Goal: Obtain resource: Download file/media

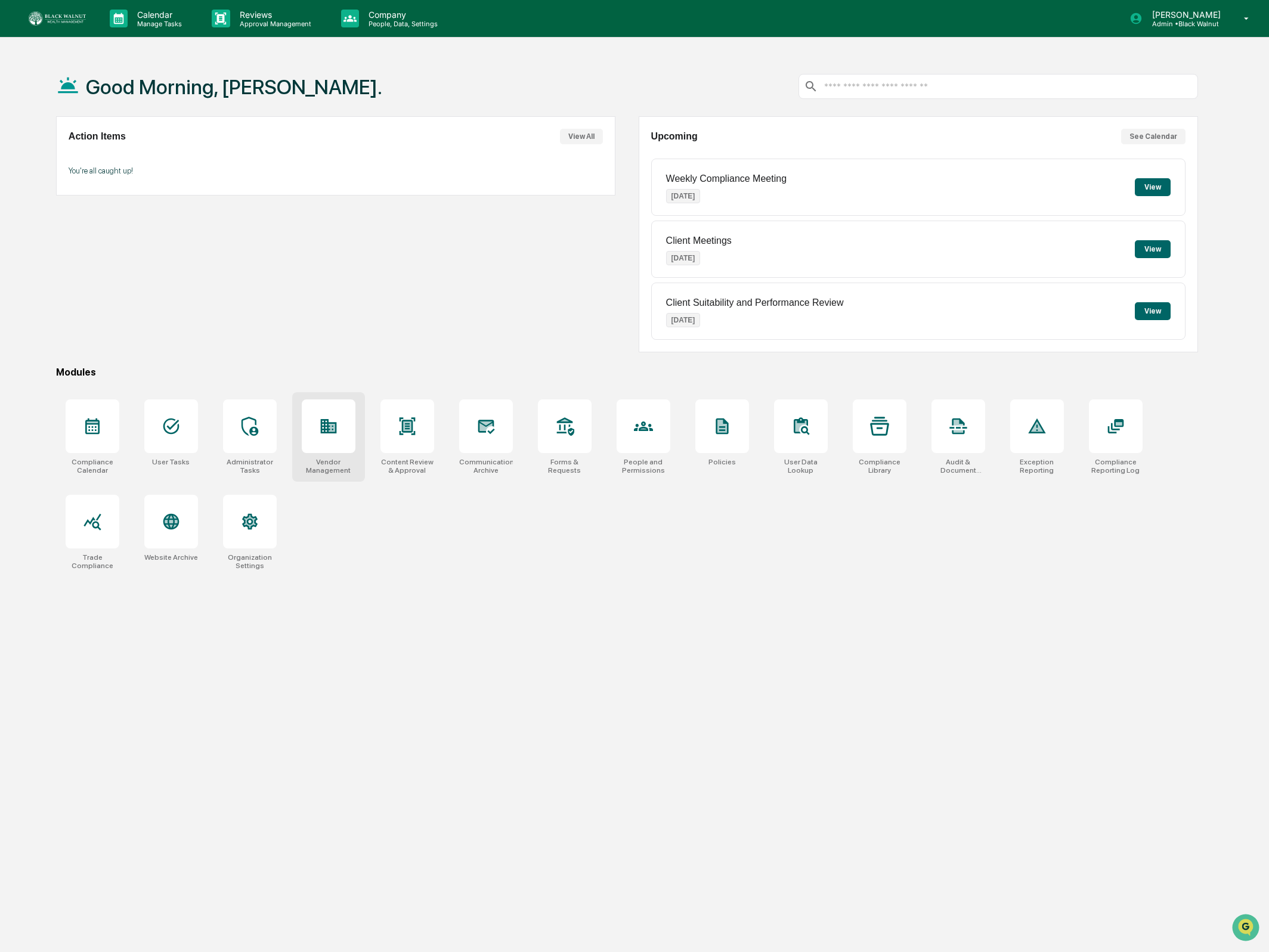
click at [328, 441] on div at bounding box center [328, 425] width 53 height 53
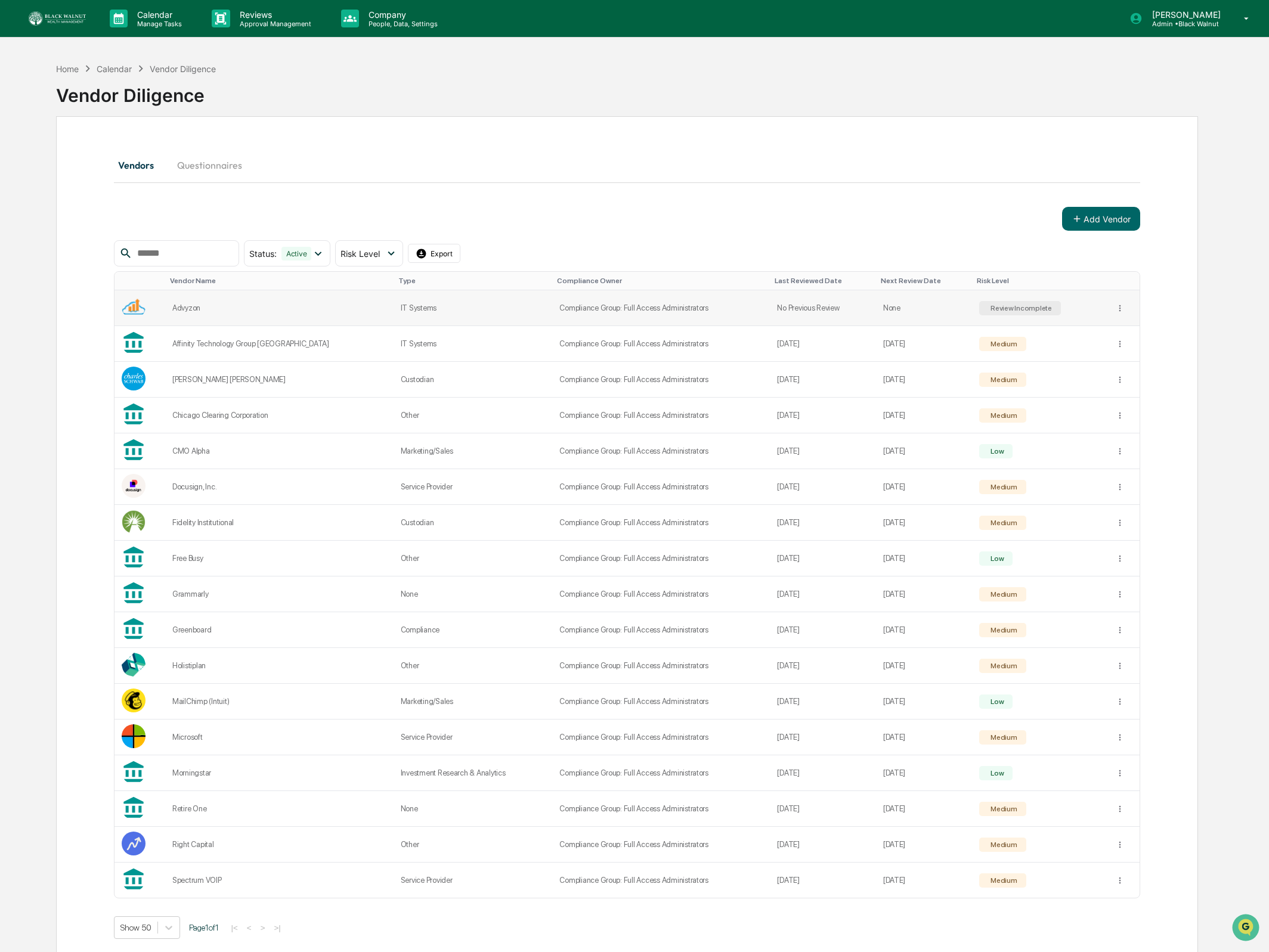
click at [207, 307] on div "Advyzon" at bounding box center [279, 308] width 214 height 9
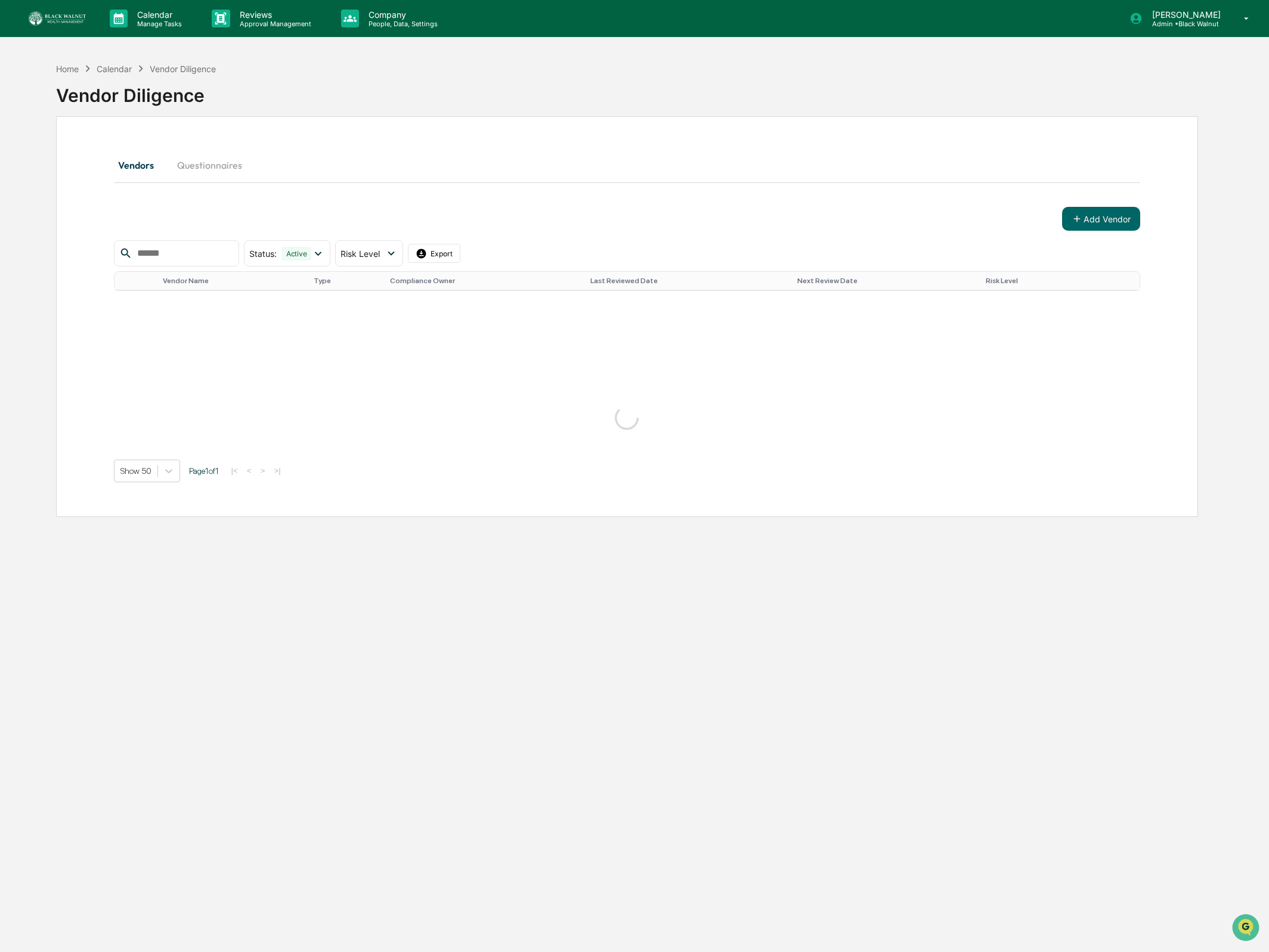
scroll to position [1, 0]
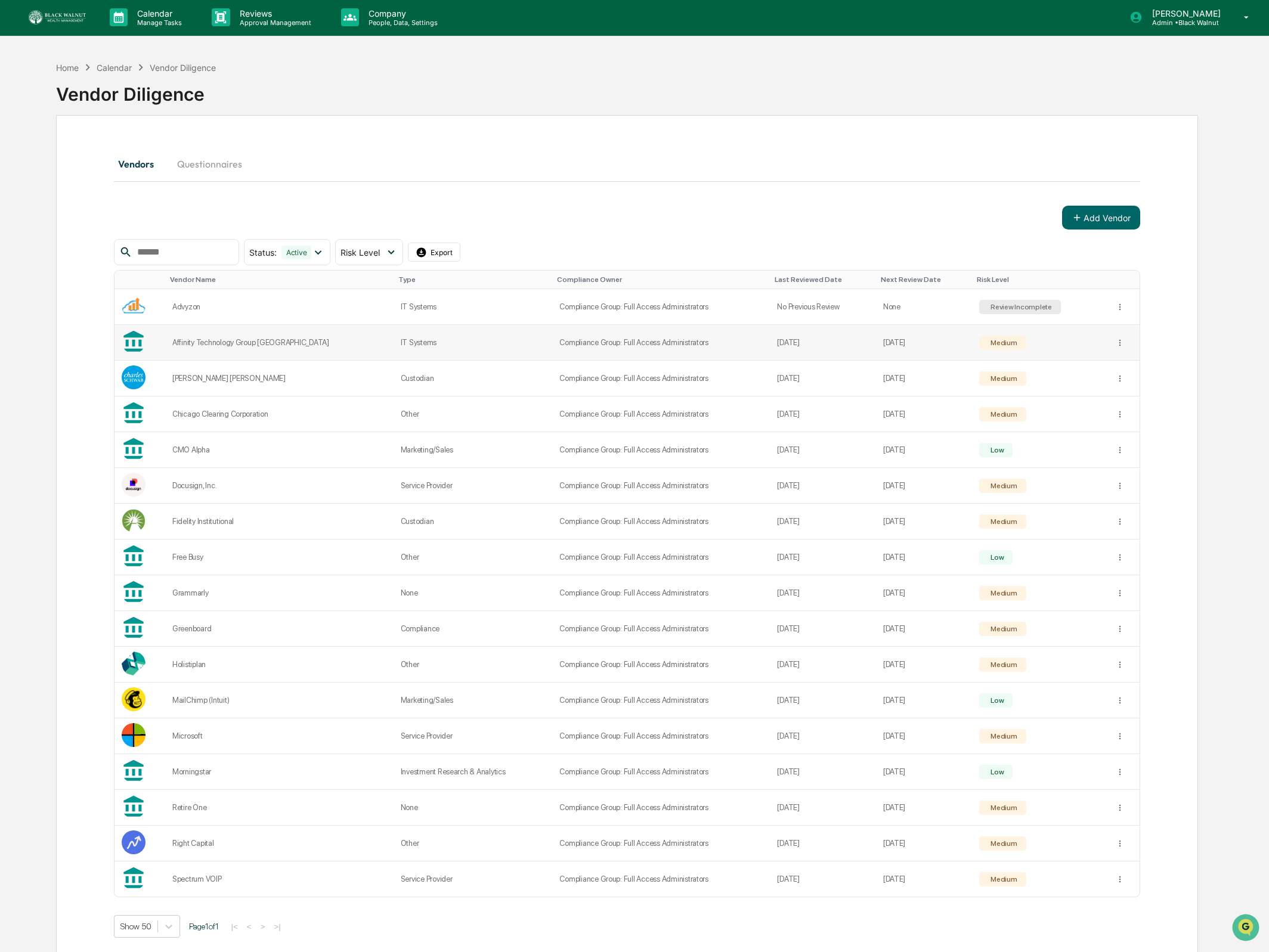
click at [258, 331] on td "Affinity Technology Group [GEOGRAPHIC_DATA]" at bounding box center [279, 343] width 228 height 36
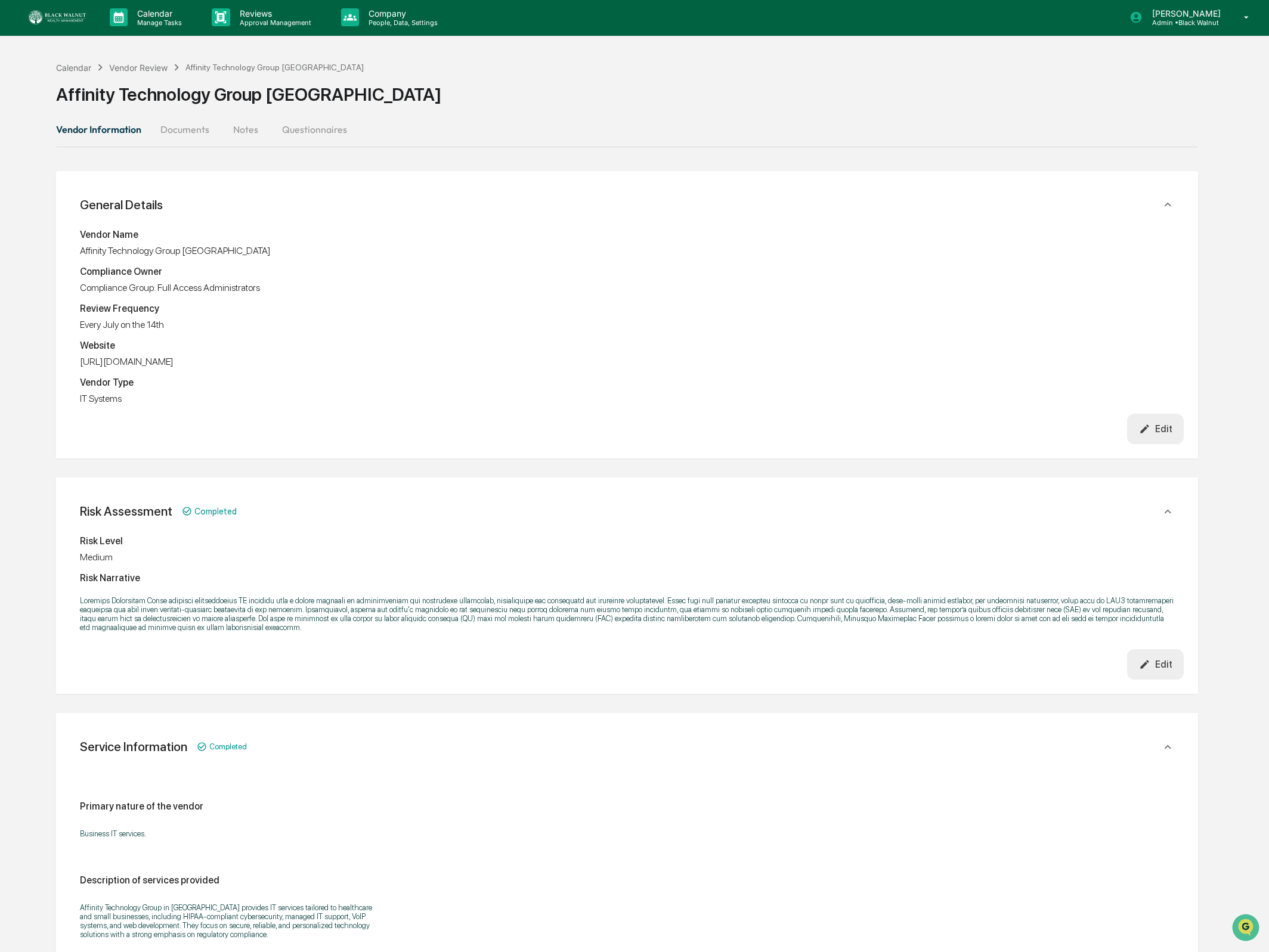
click at [191, 125] on button "Documents" at bounding box center [185, 129] width 68 height 29
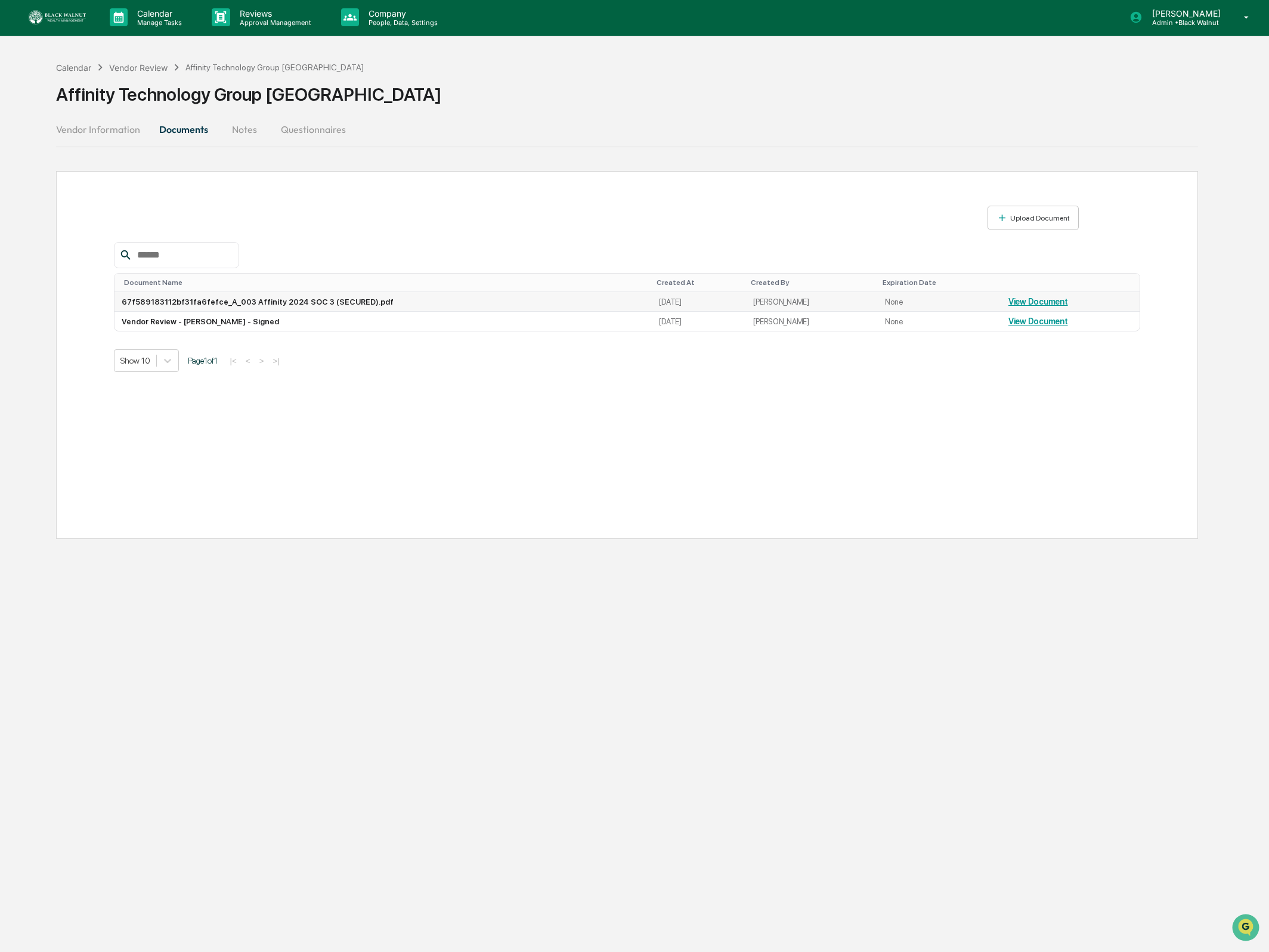
click at [1016, 306] on link "View Document" at bounding box center [1038, 301] width 60 height 10
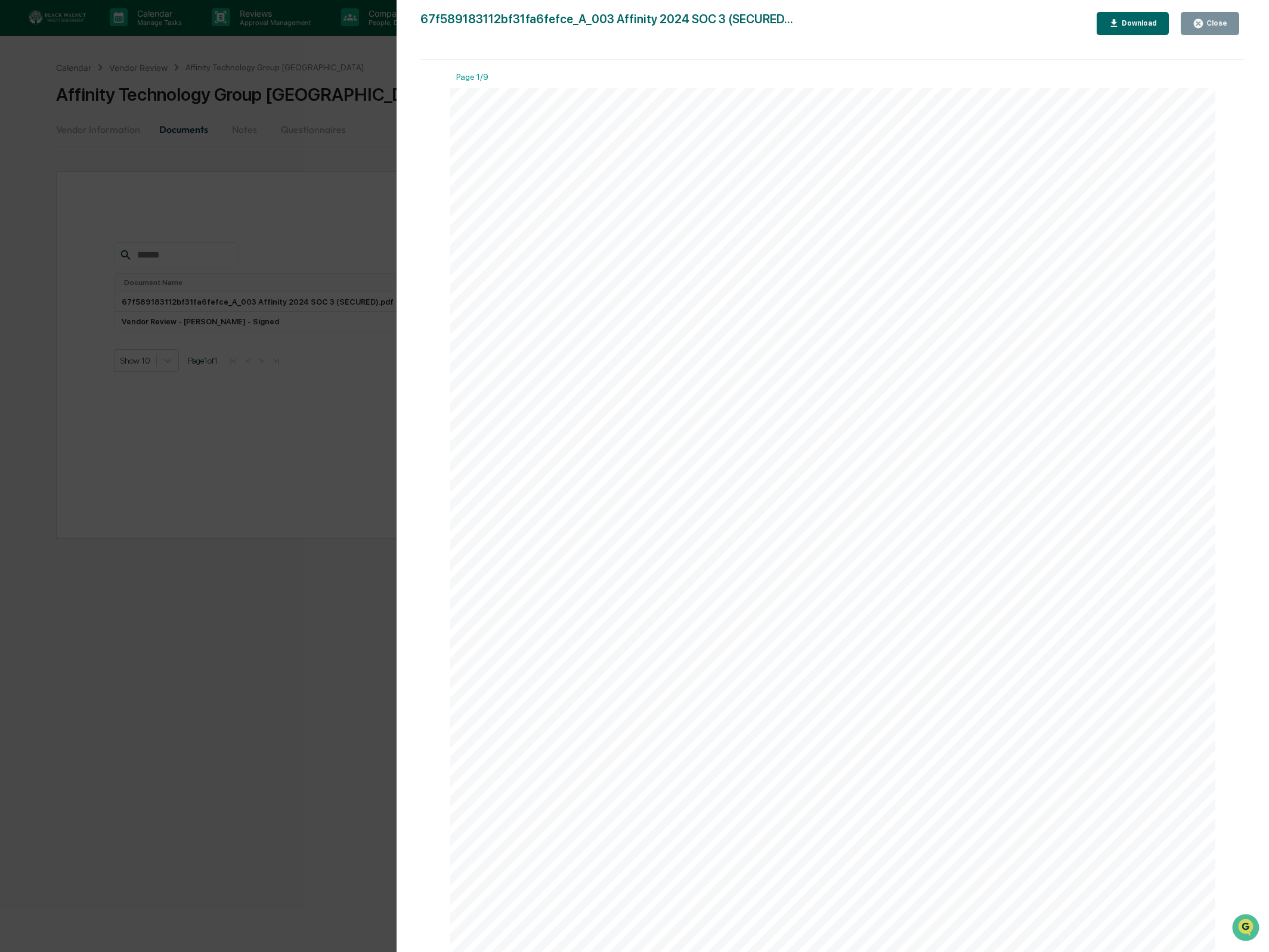
click at [1136, 33] on button "Download" at bounding box center [1132, 24] width 72 height 24
drag, startPoint x: 1201, startPoint y: 21, endPoint x: 986, endPoint y: 5, distance: 215.6
click at [1201, 21] on icon "button" at bounding box center [1198, 24] width 9 height 9
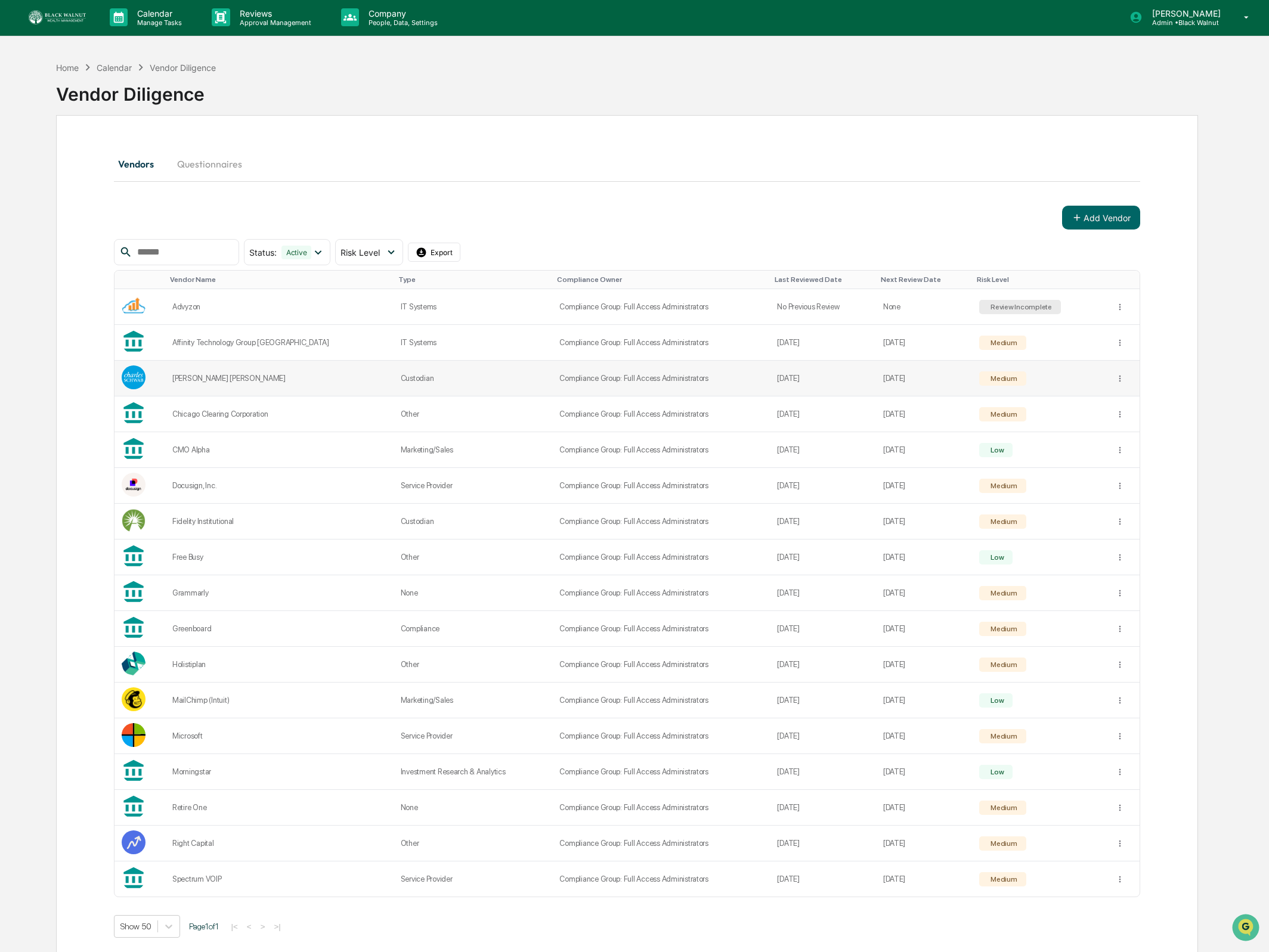
click at [277, 375] on div "[PERSON_NAME] [PERSON_NAME]" at bounding box center [279, 378] width 214 height 9
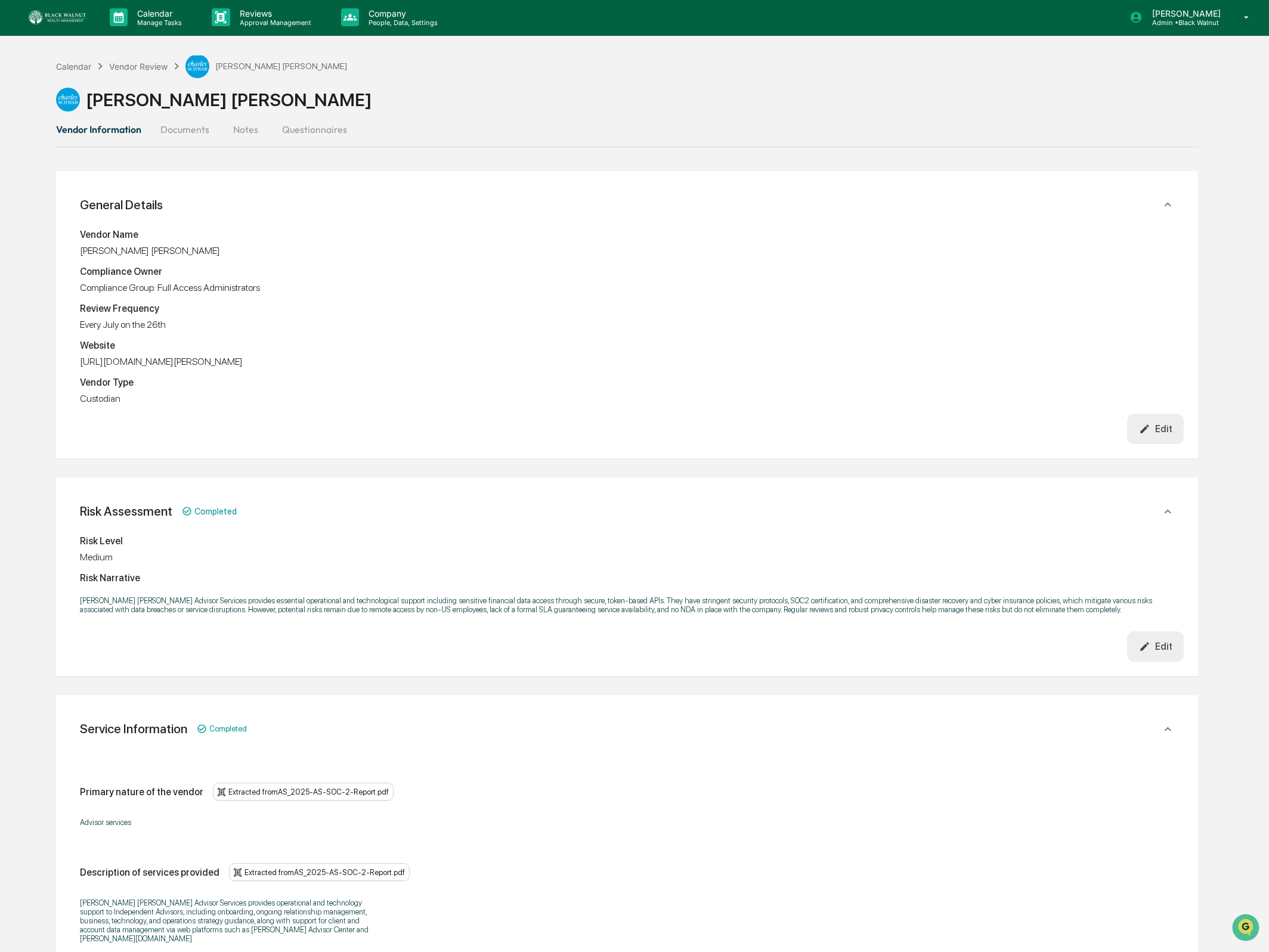
click at [165, 134] on button "Documents" at bounding box center [185, 129] width 68 height 29
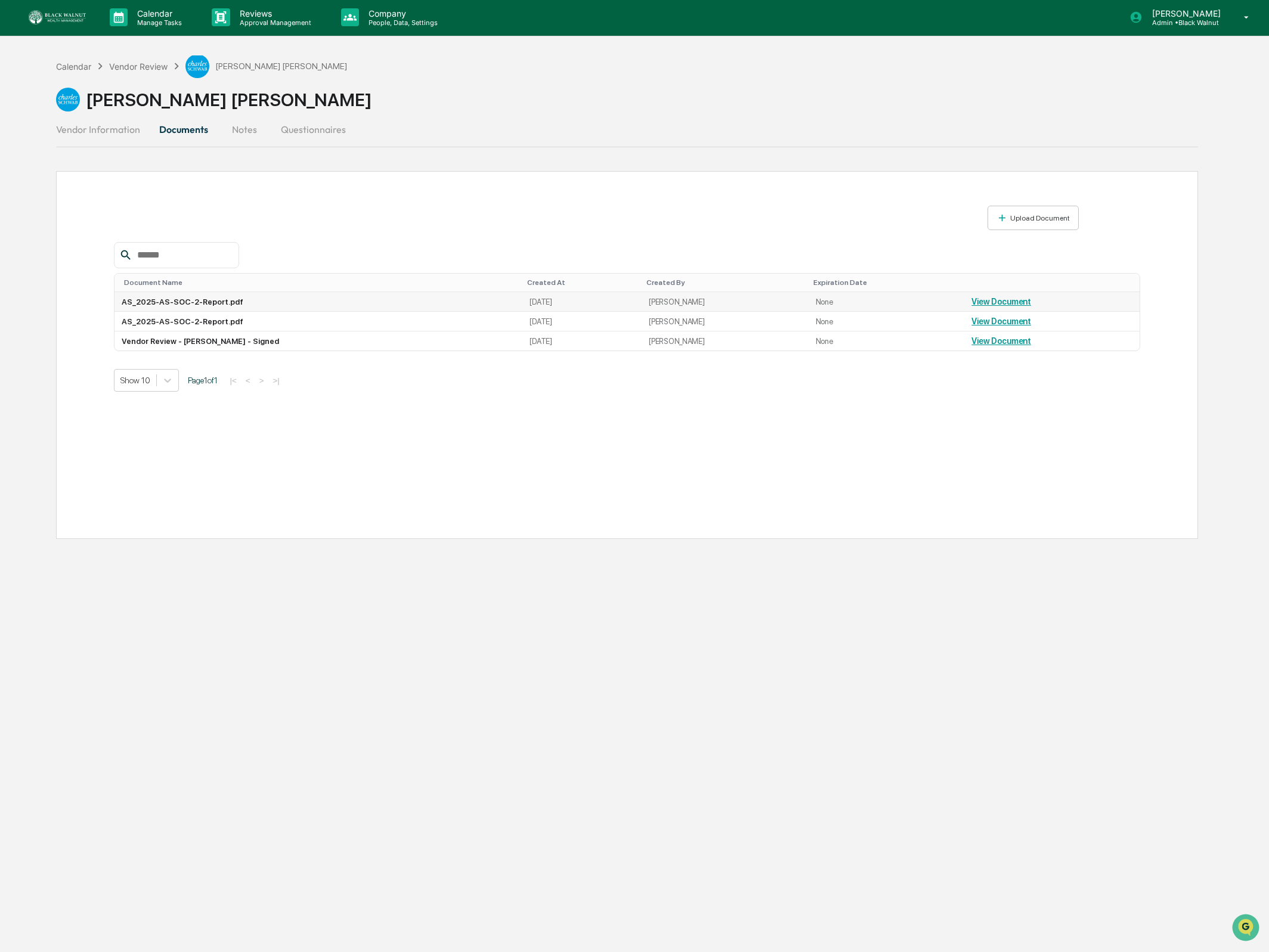
click at [1012, 304] on link "View Document" at bounding box center [1001, 301] width 60 height 10
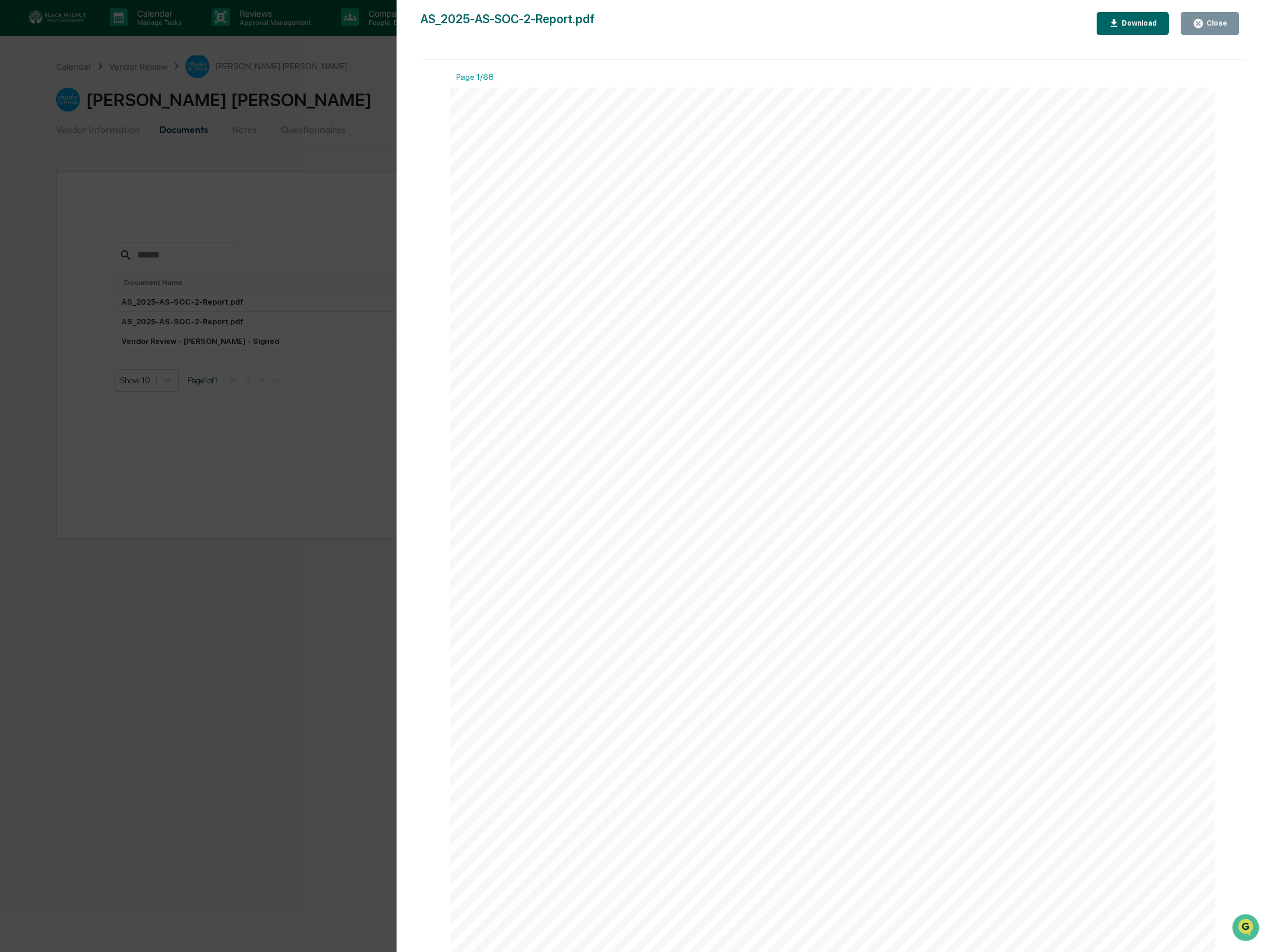
click at [1149, 16] on button "Download" at bounding box center [1132, 24] width 72 height 24
click at [1215, 24] on div "Close" at bounding box center [1216, 23] width 24 height 8
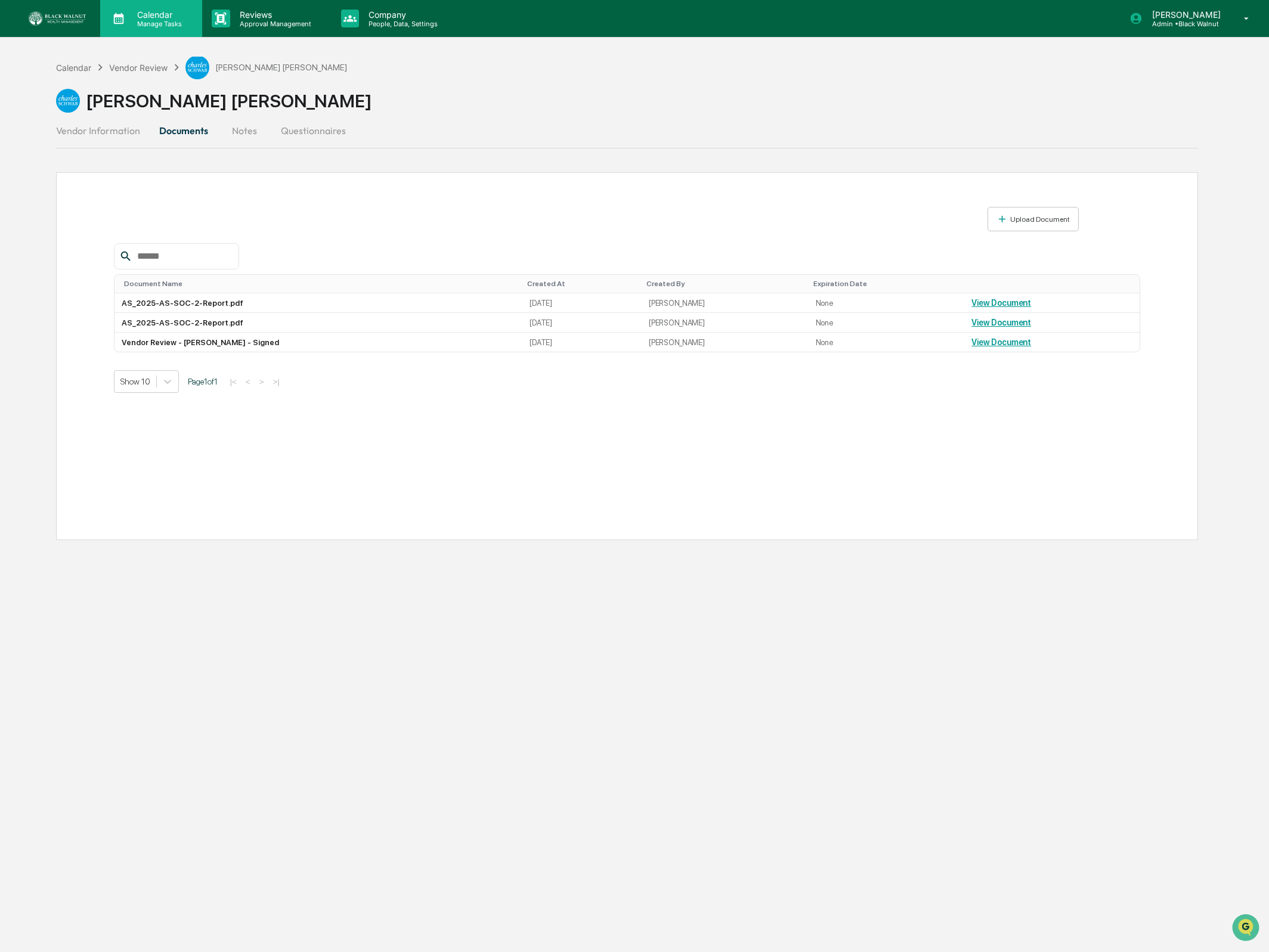
scroll to position [1, 0]
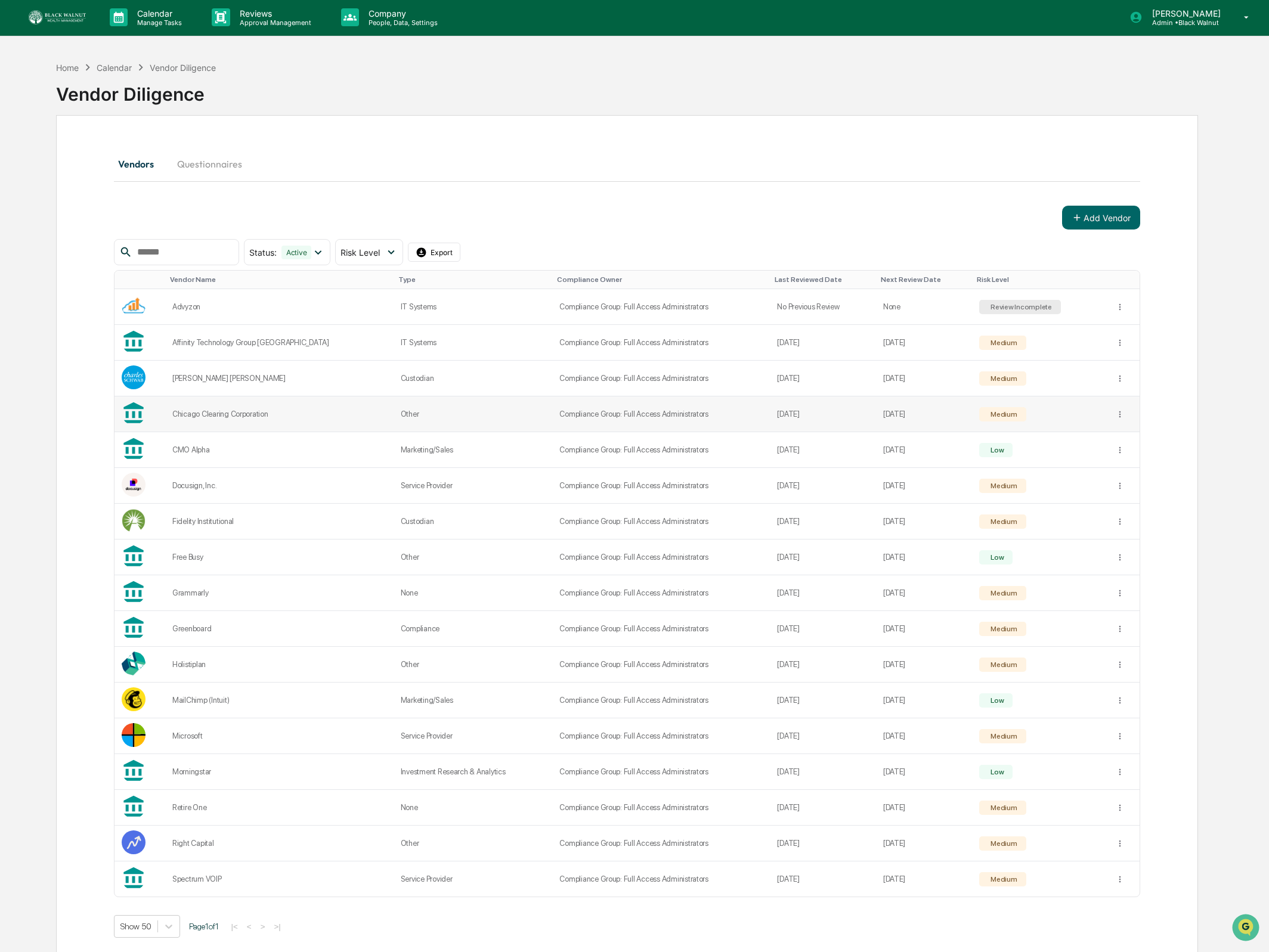
click at [245, 407] on td "Chicago Clearing Corporation" at bounding box center [279, 414] width 228 height 36
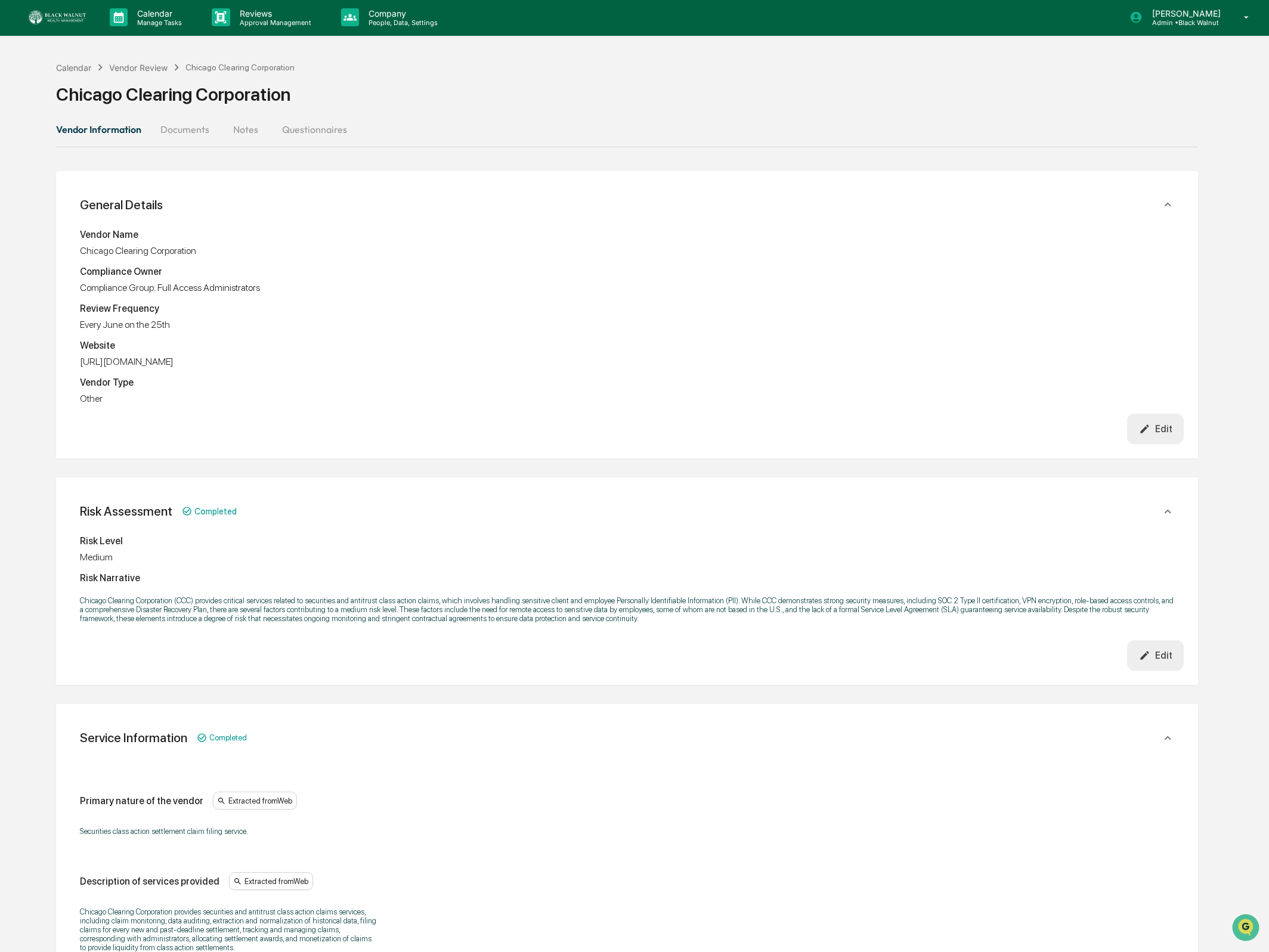
click at [176, 135] on button "Documents" at bounding box center [185, 129] width 68 height 29
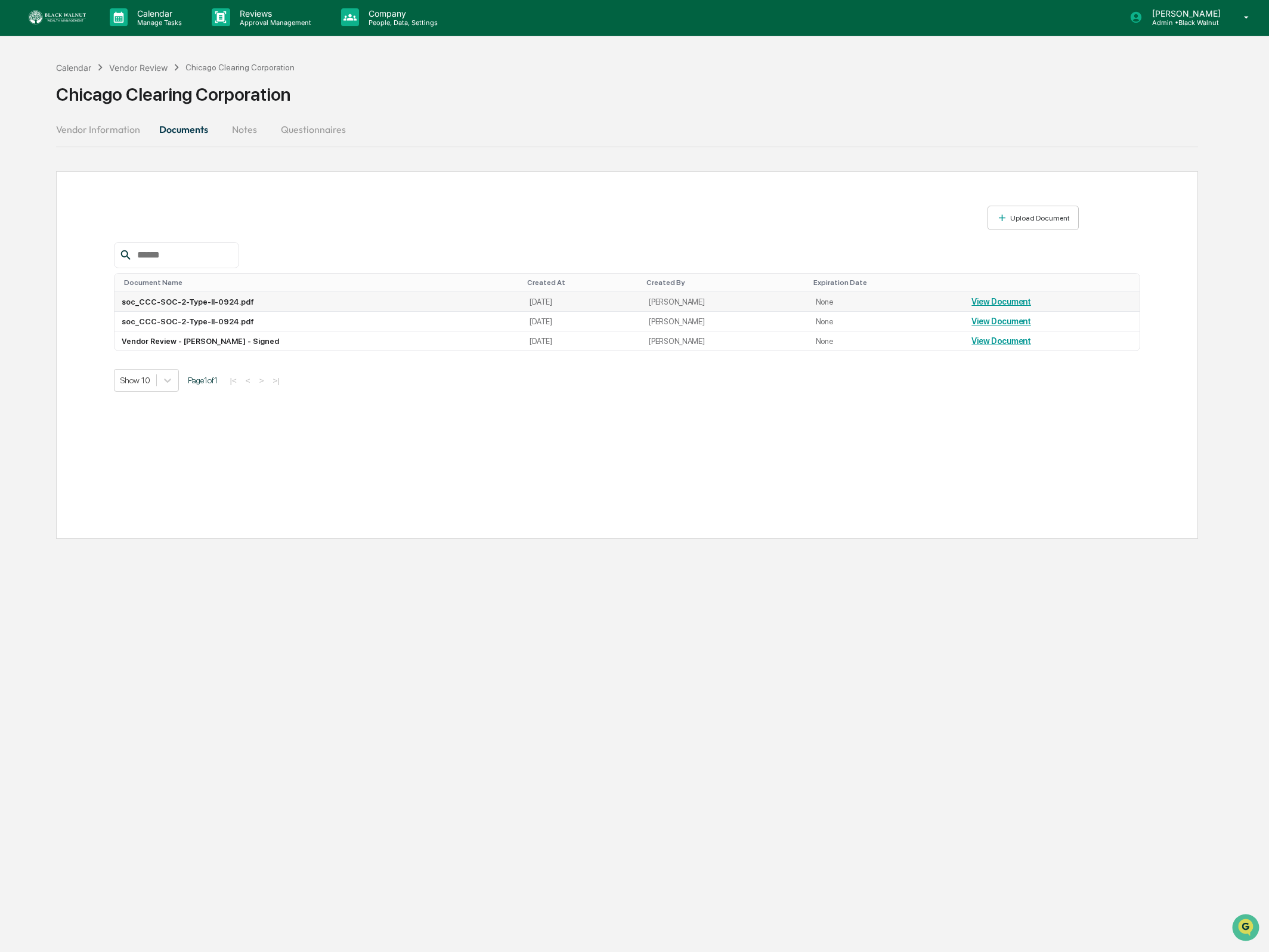
click at [997, 301] on link "View Document" at bounding box center [1001, 301] width 60 height 10
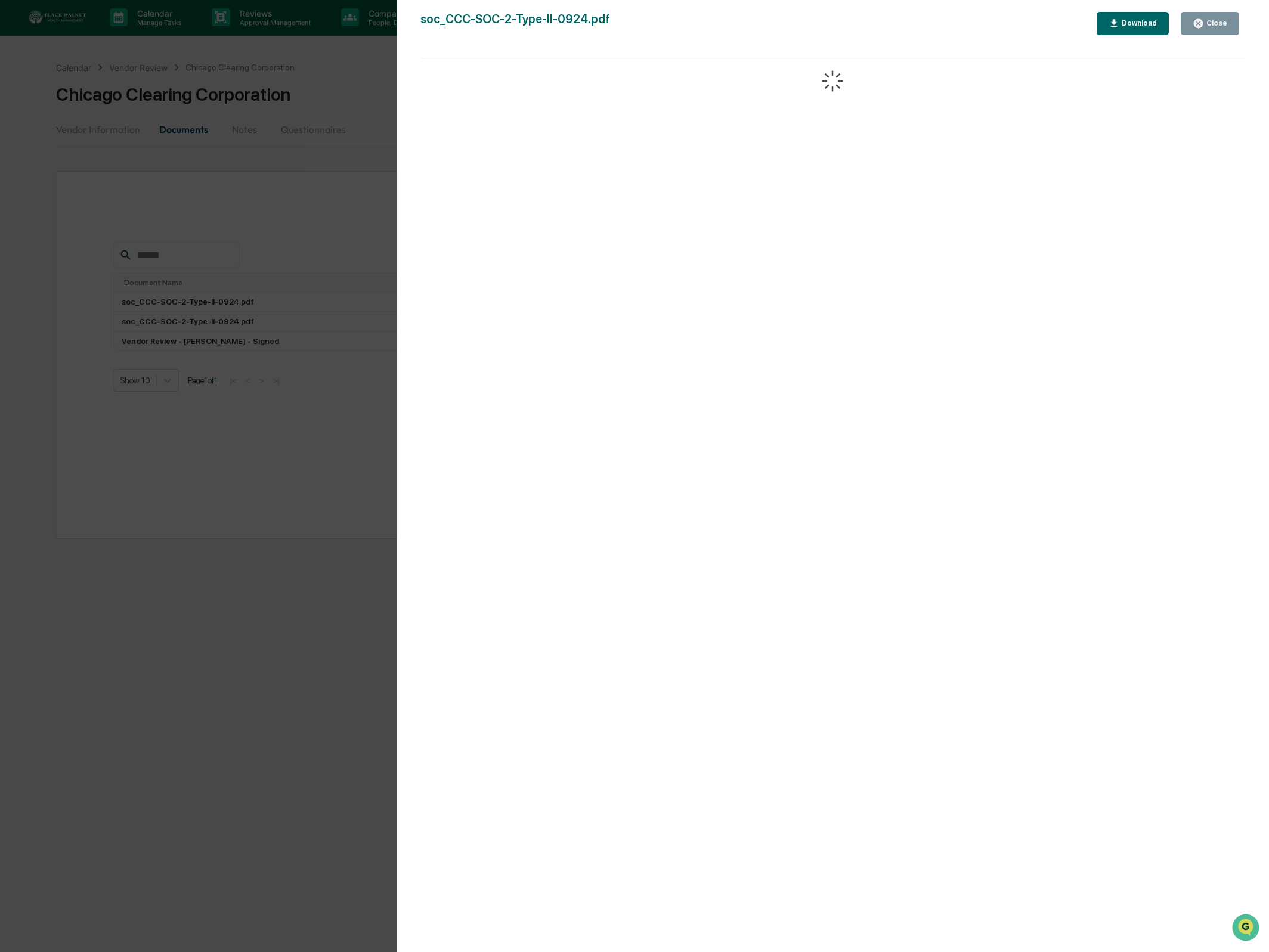
click at [1129, 15] on button "Download" at bounding box center [1132, 24] width 72 height 24
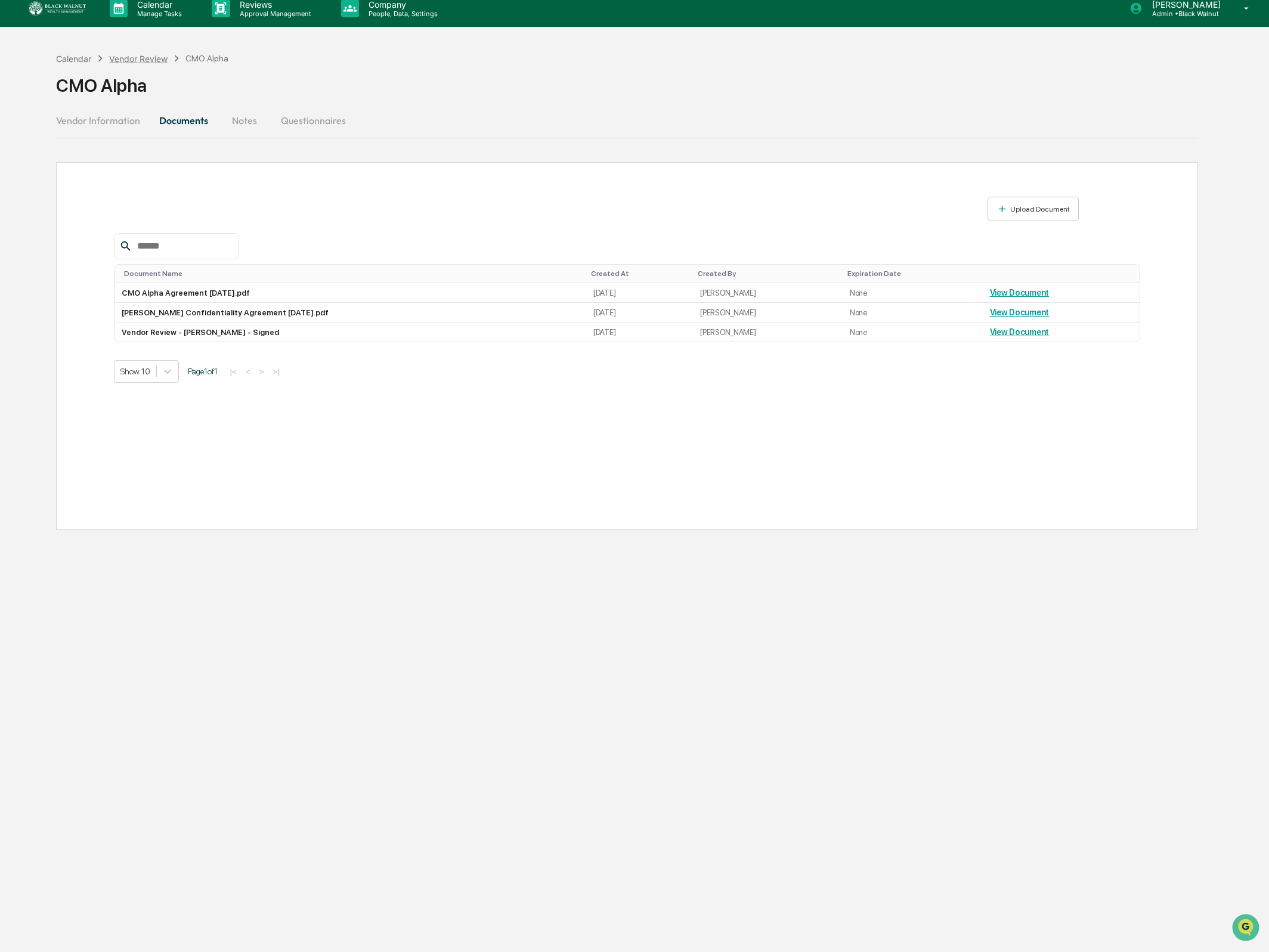
click at [142, 61] on div "Vendor Review" at bounding box center [138, 58] width 59 height 10
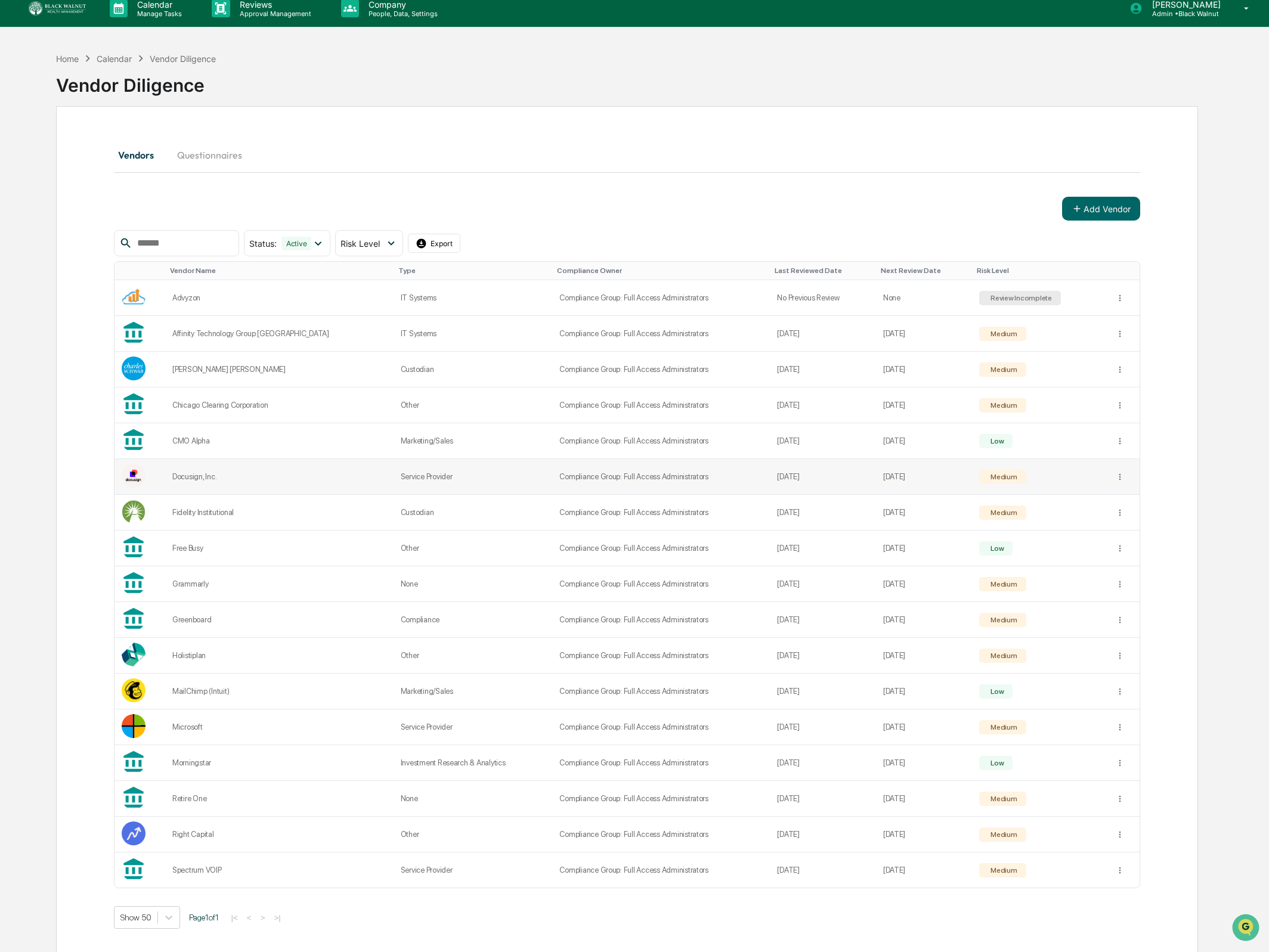
click at [219, 473] on div "Docusign, Inc." at bounding box center [279, 477] width 214 height 9
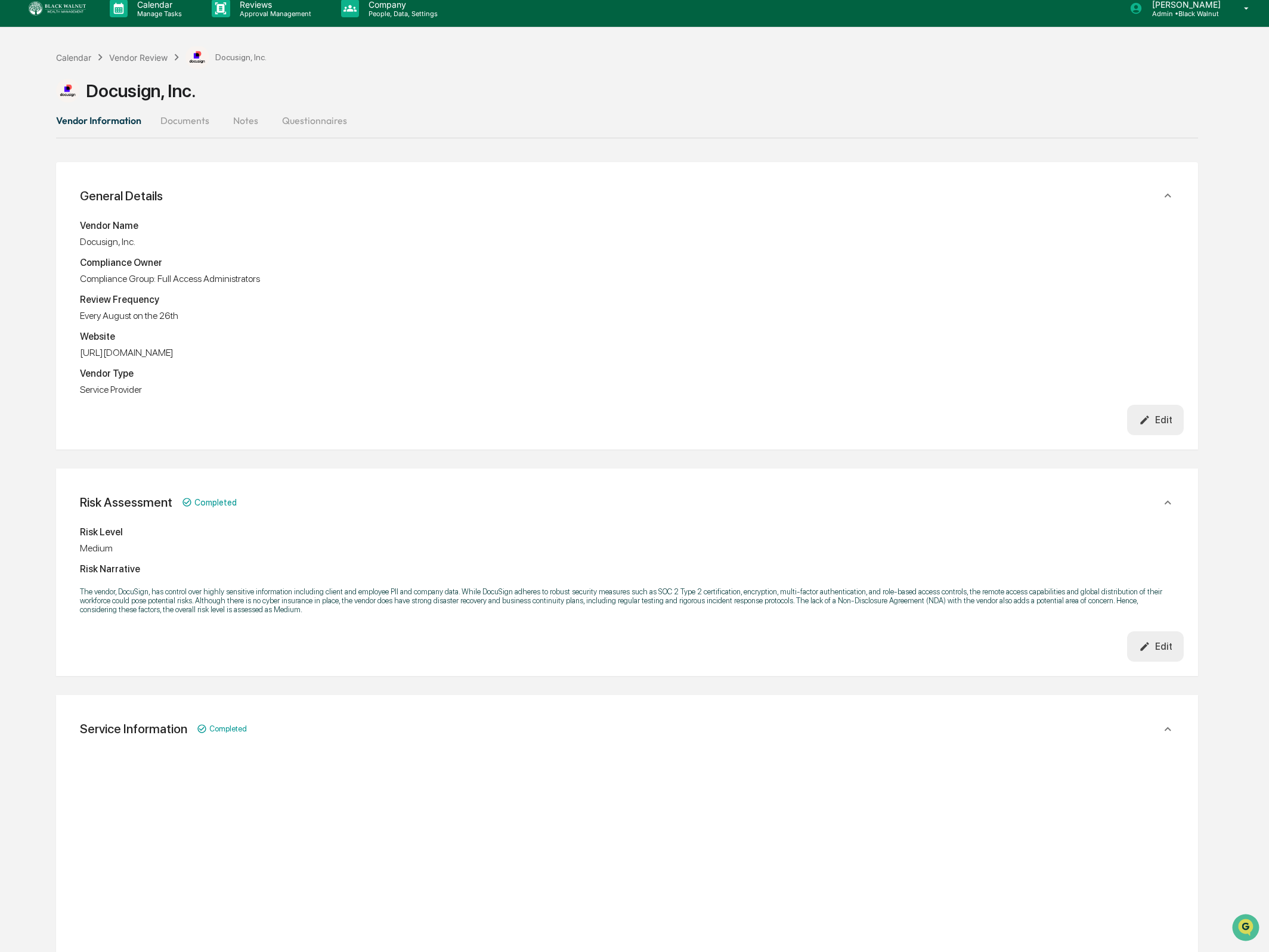
click at [186, 124] on button "Documents" at bounding box center [185, 120] width 68 height 29
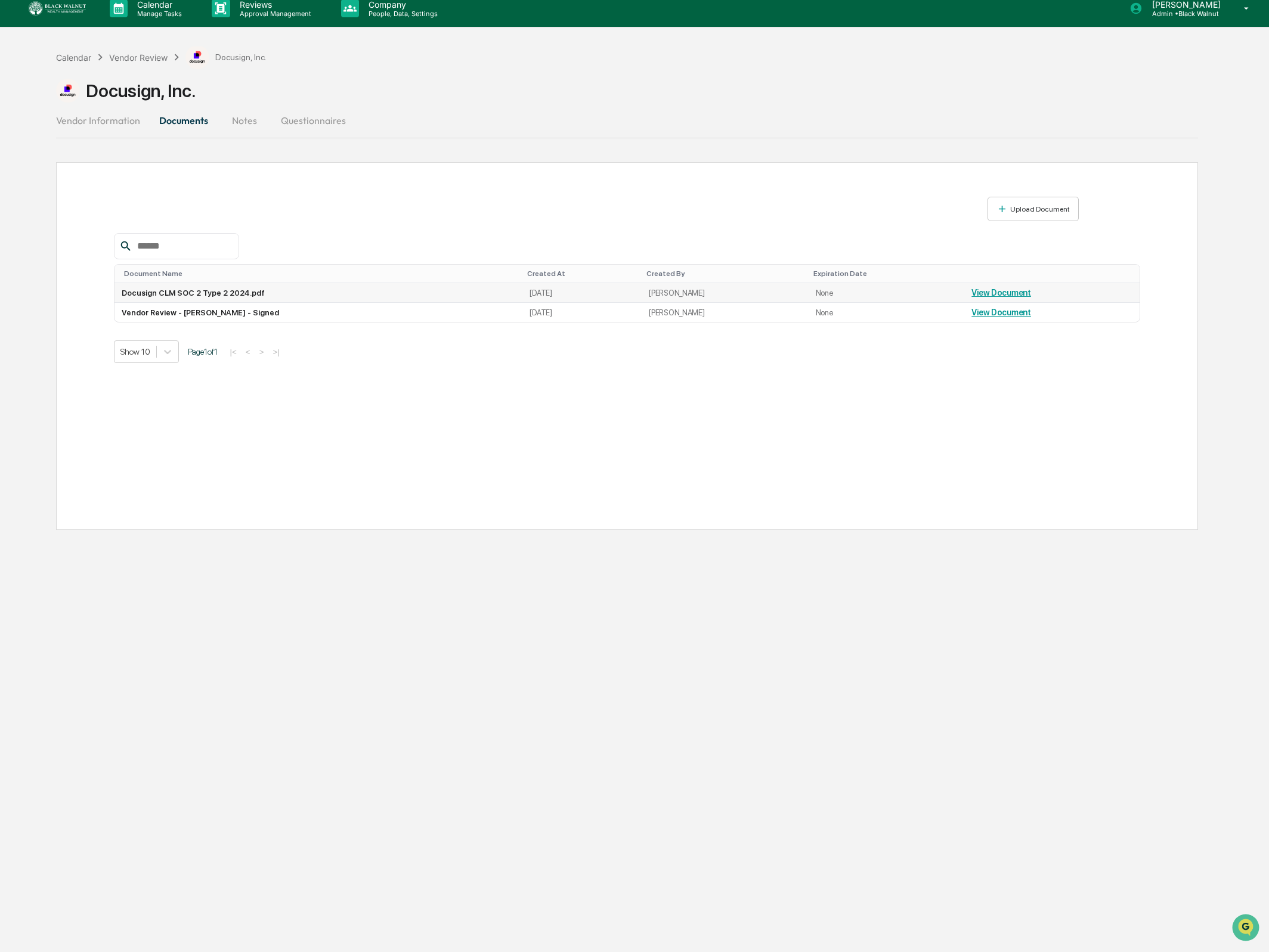
click at [971, 294] on link "View Document" at bounding box center [1001, 292] width 60 height 10
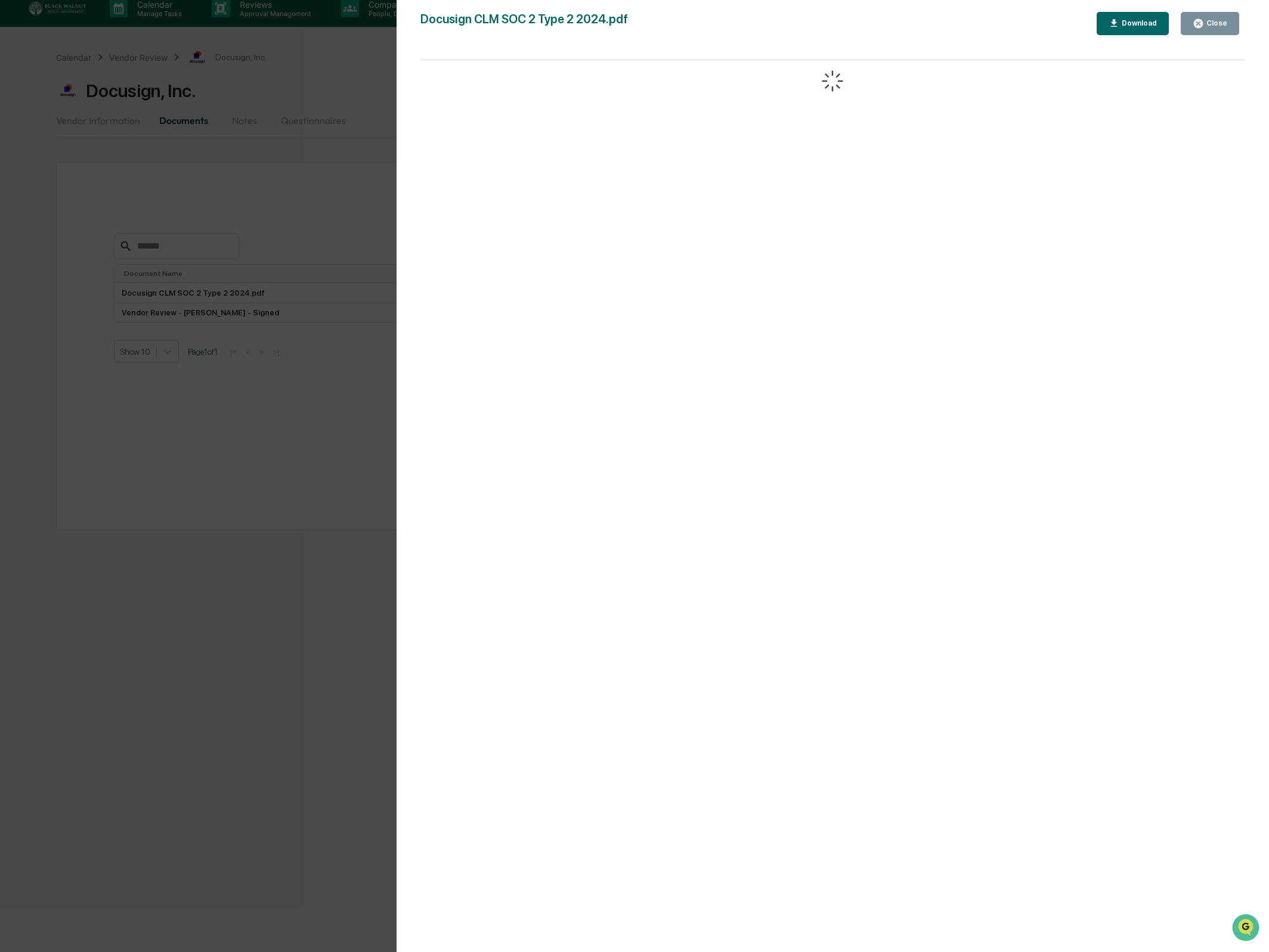
click at [1117, 27] on icon "button" at bounding box center [1114, 24] width 12 height 12
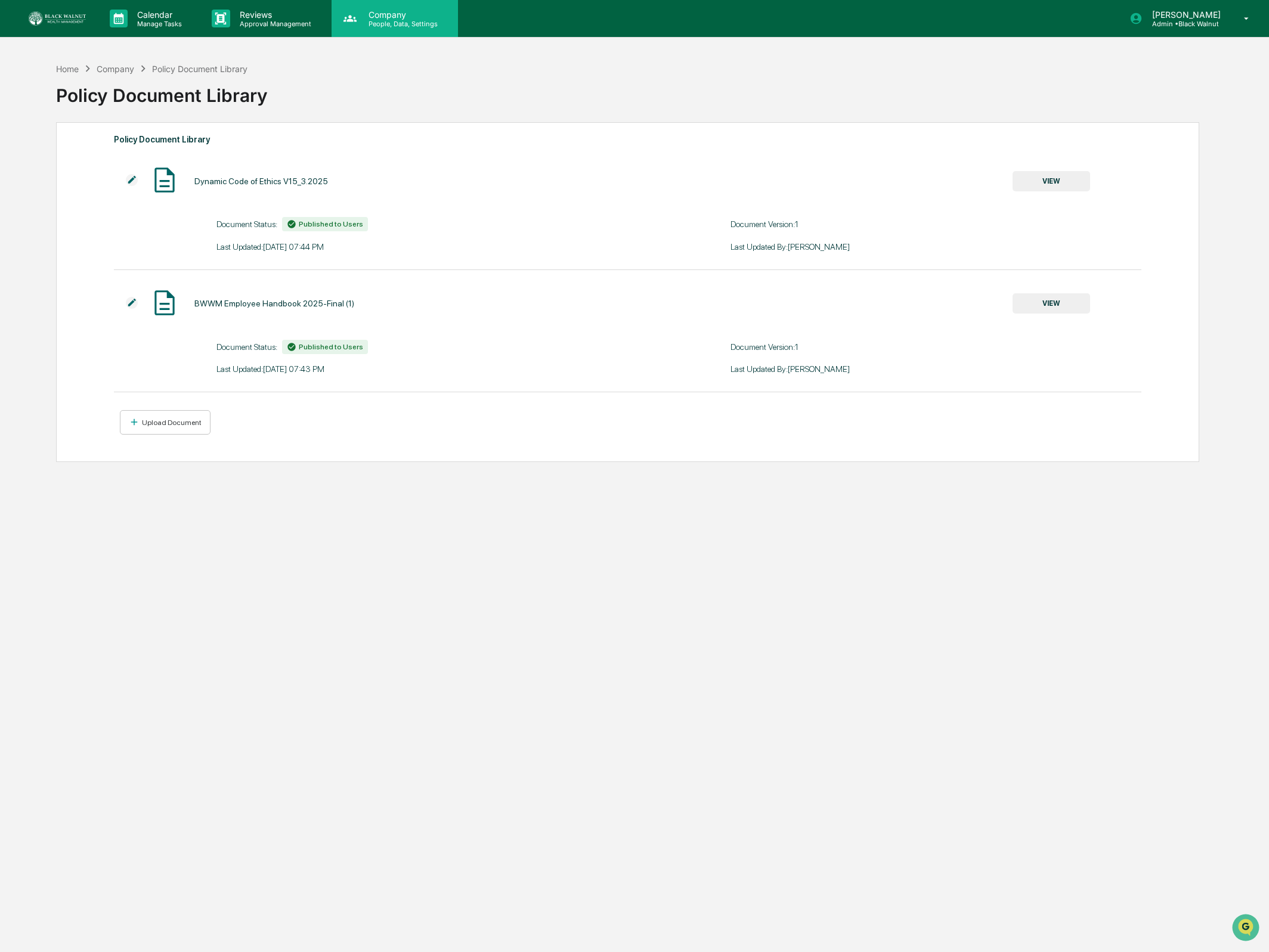
click at [380, 27] on div "Company People, Data, Settings" at bounding box center [395, 18] width 127 height 37
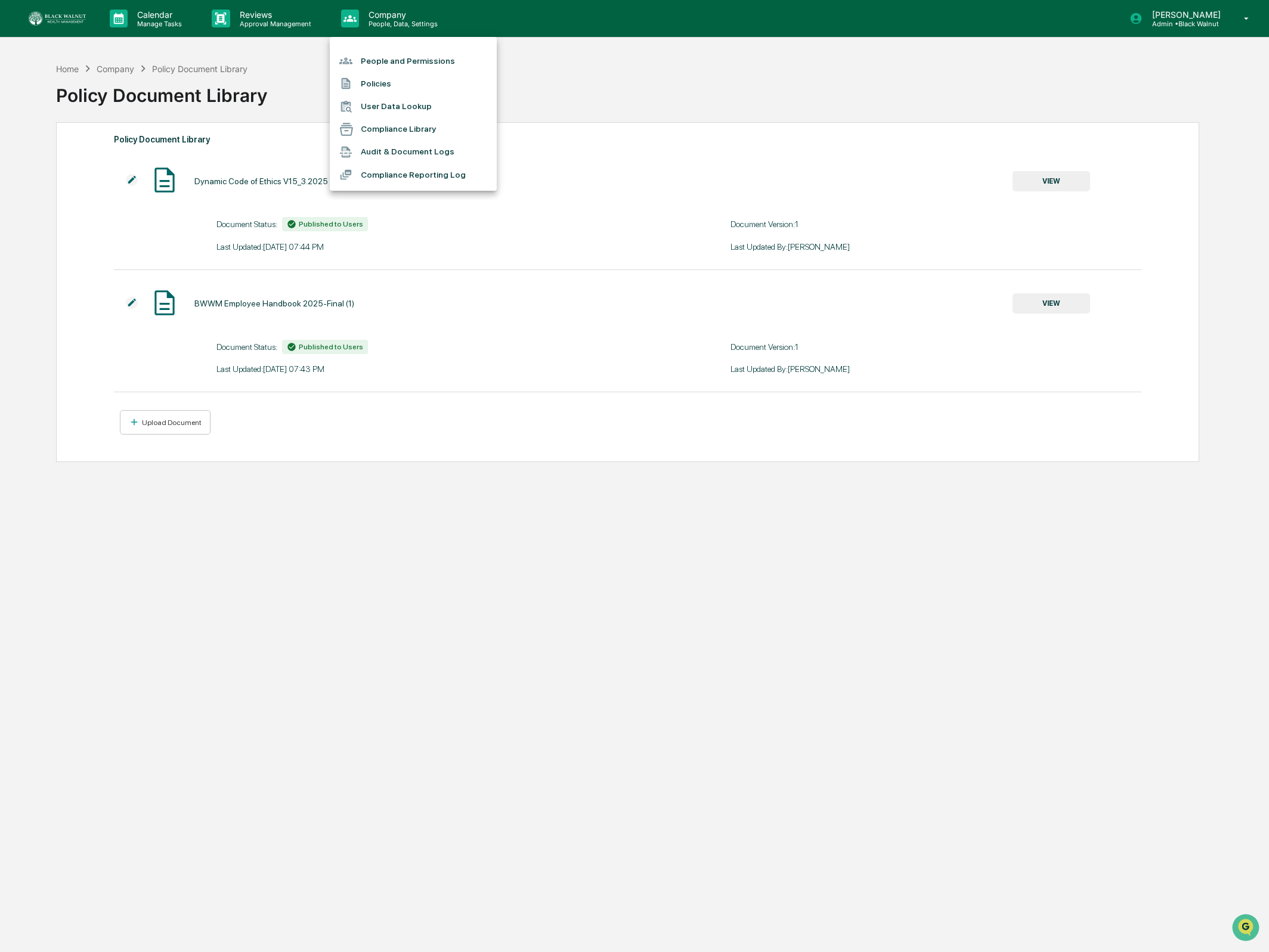
click at [262, 8] on div at bounding box center [634, 476] width 1269 height 952
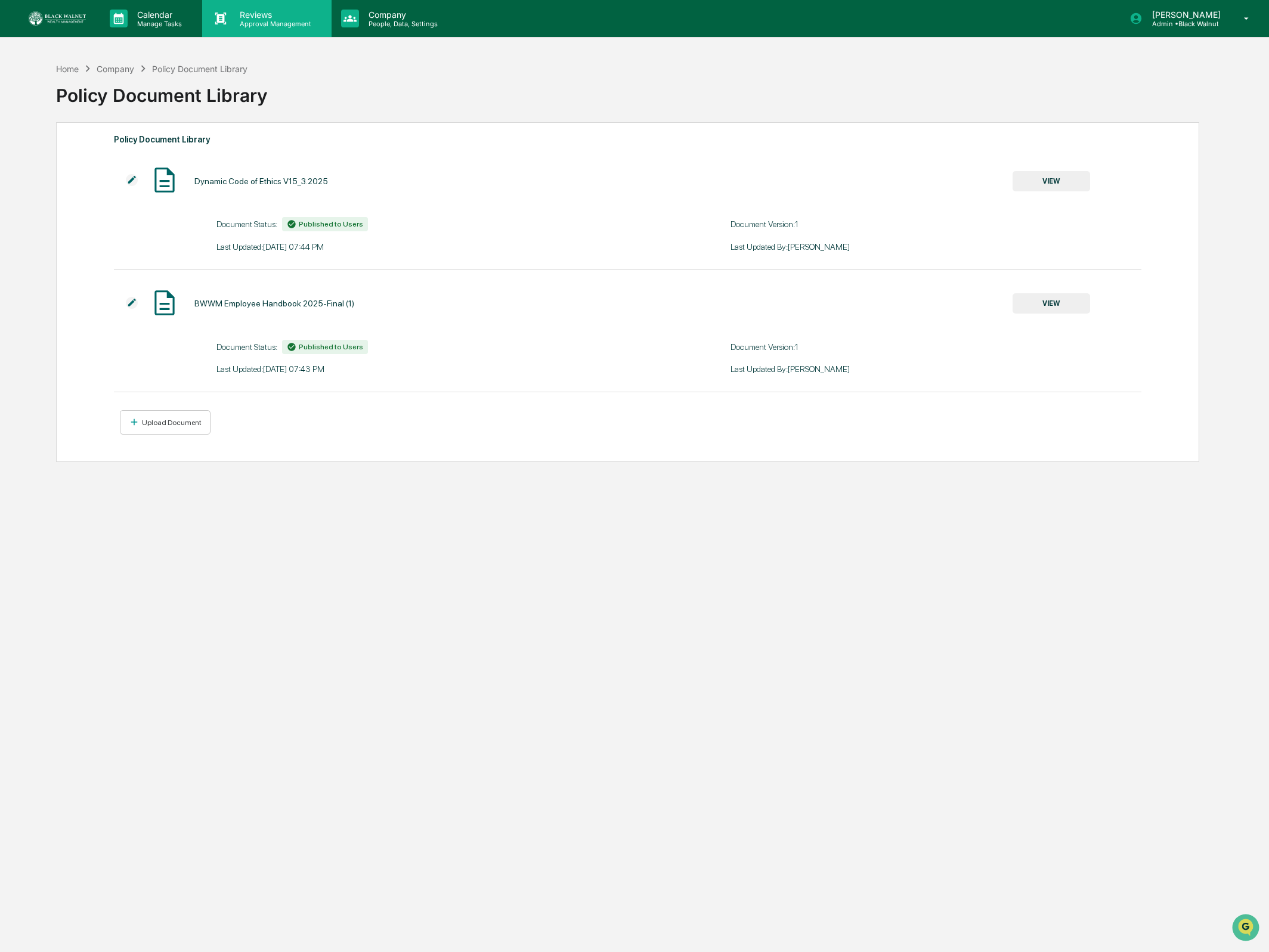
click at [258, 20] on p "Approval Management" at bounding box center [273, 24] width 87 height 8
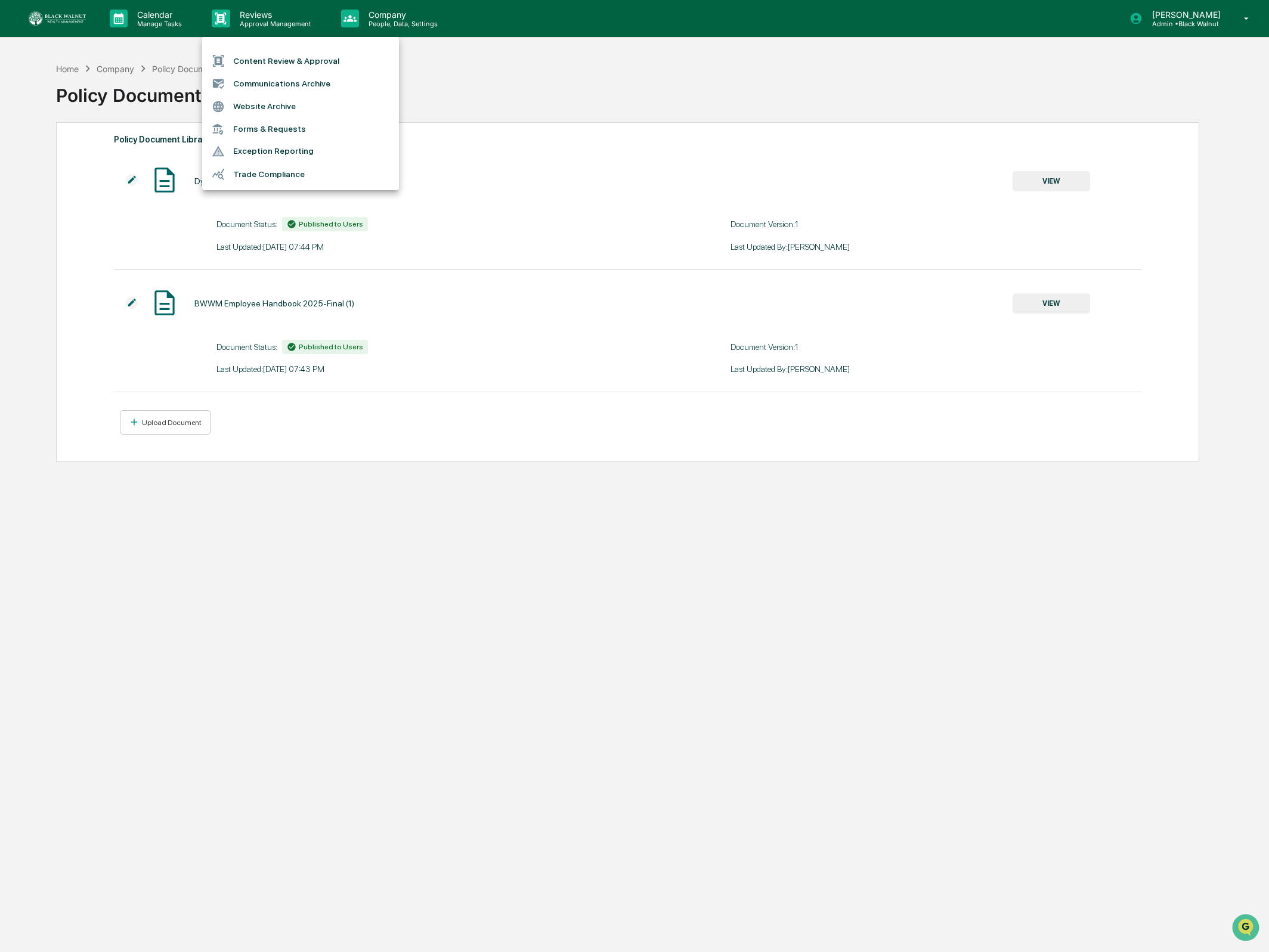
click at [114, 9] on div at bounding box center [634, 476] width 1269 height 952
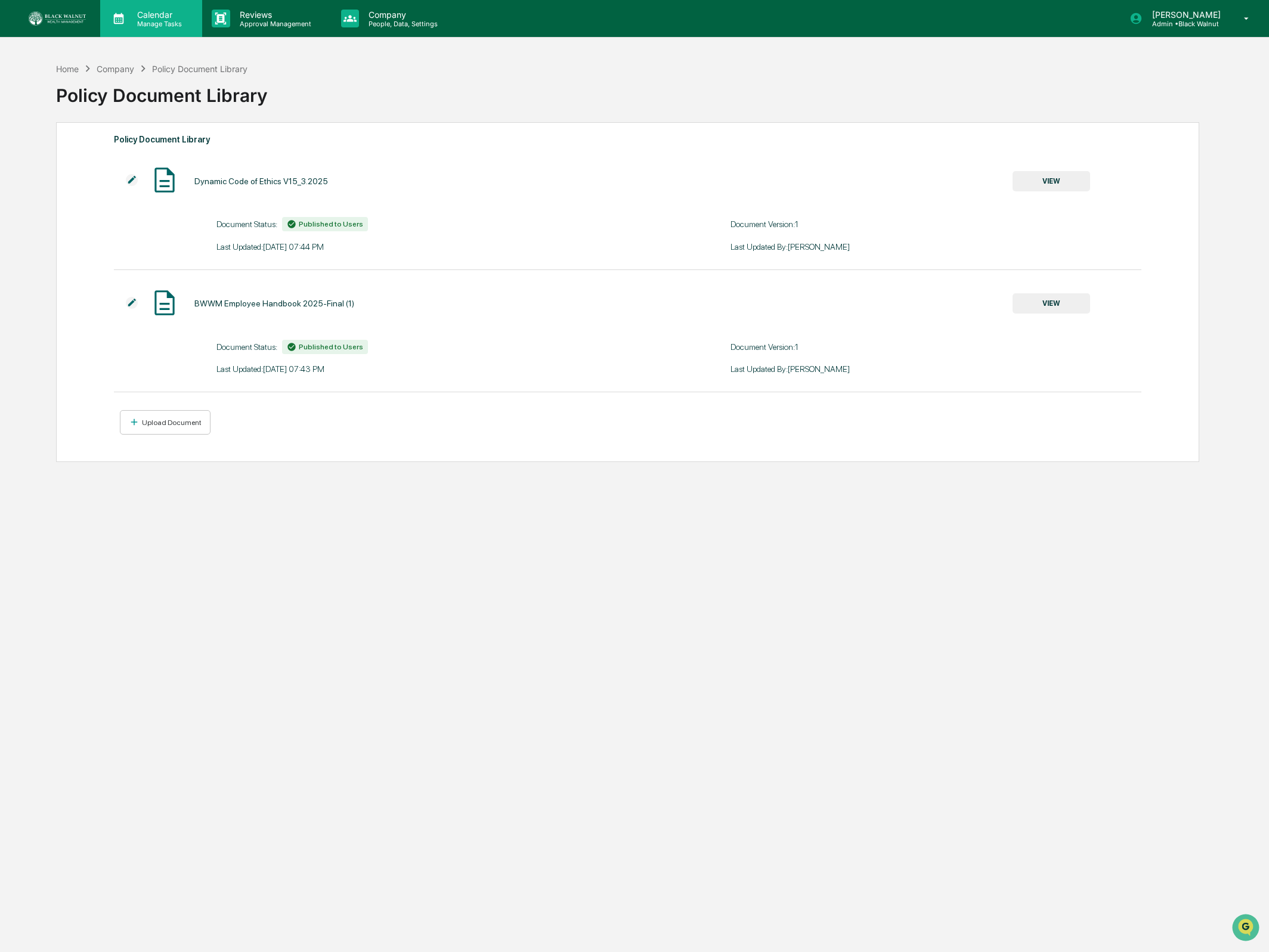
click at [131, 10] on p "Calendar" at bounding box center [157, 14] width 61 height 10
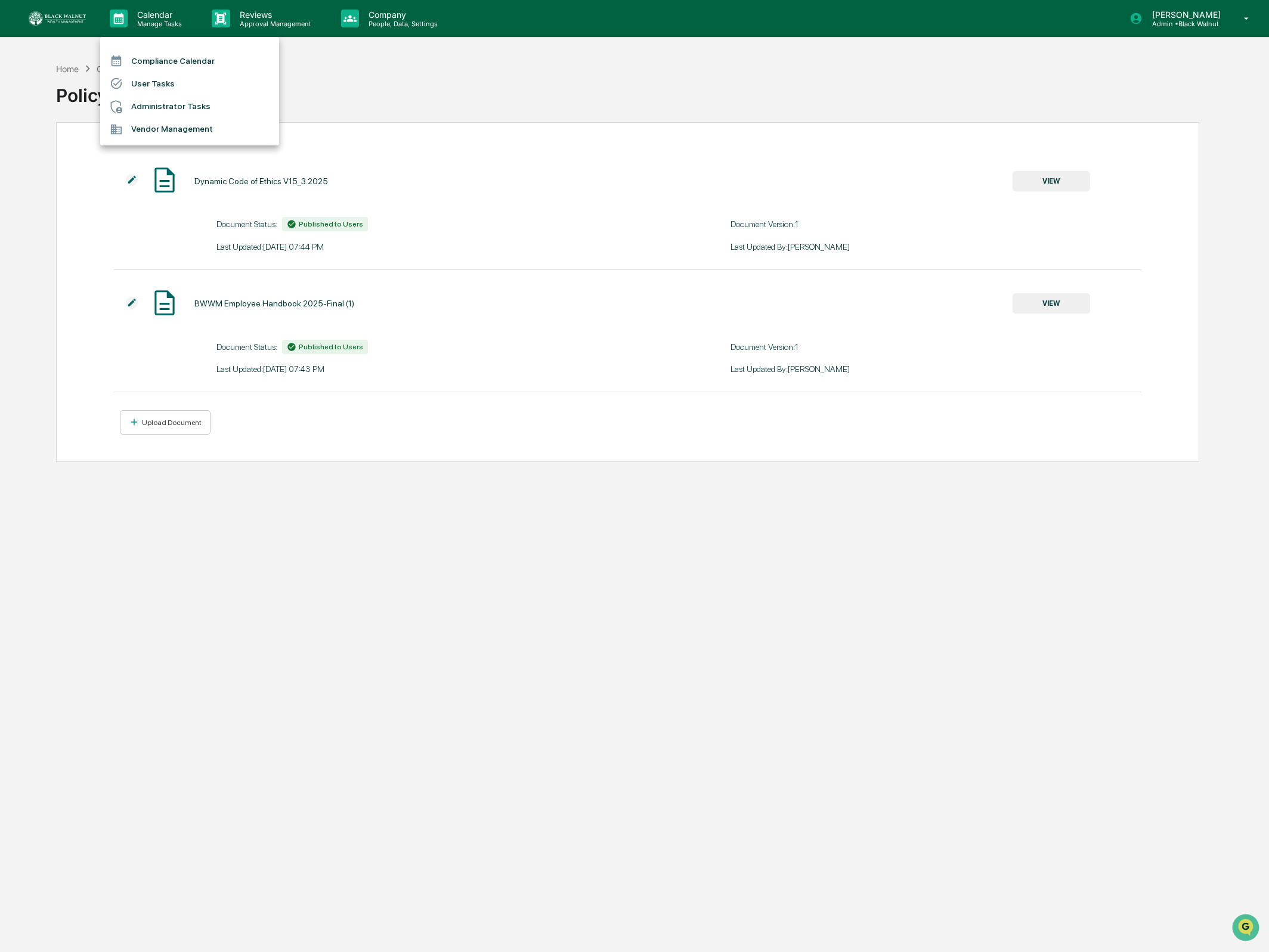
click at [186, 85] on li "User Tasks" at bounding box center [190, 83] width 179 height 23
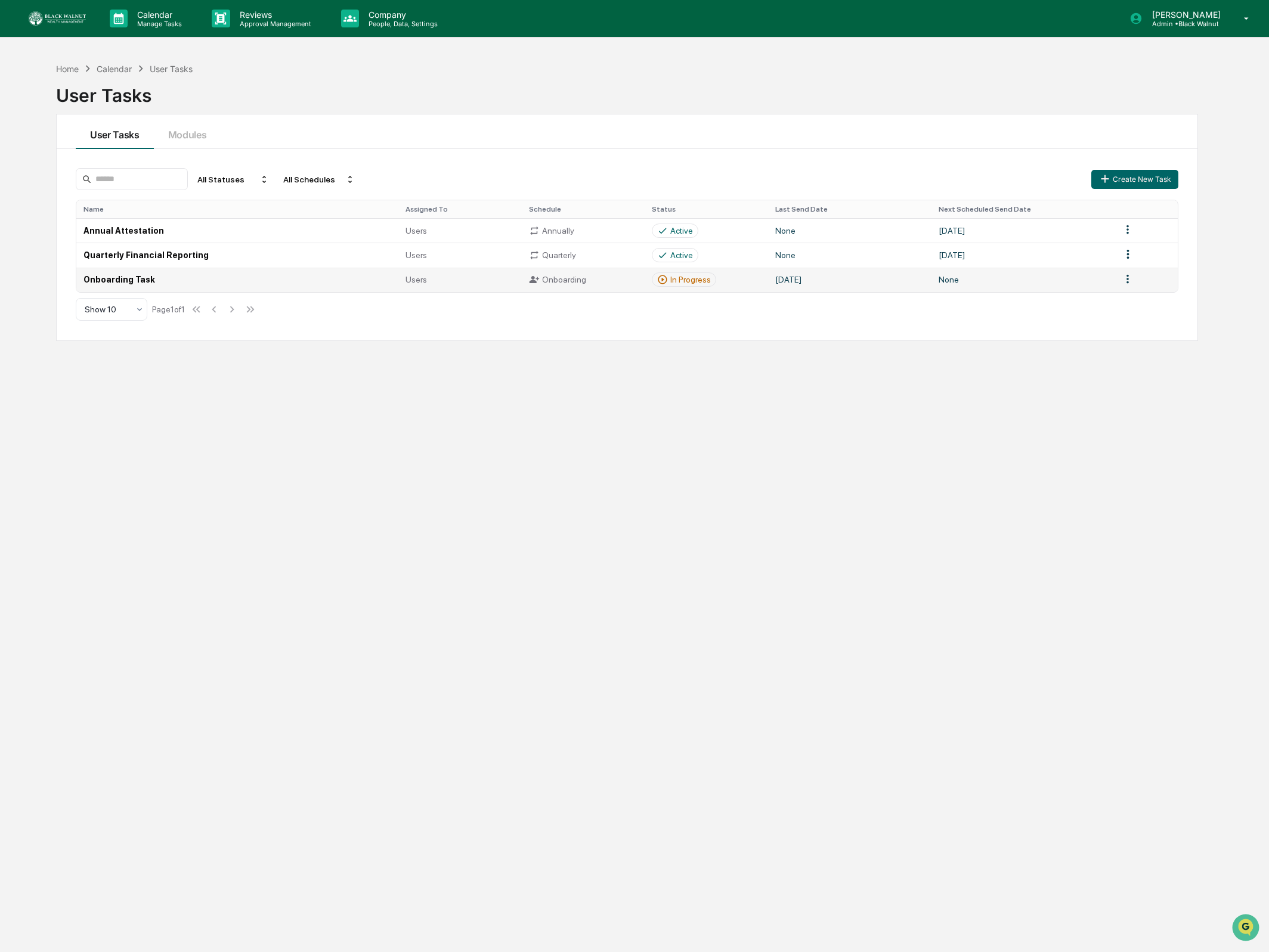
click at [140, 282] on td "Onboarding Task" at bounding box center [237, 280] width 322 height 24
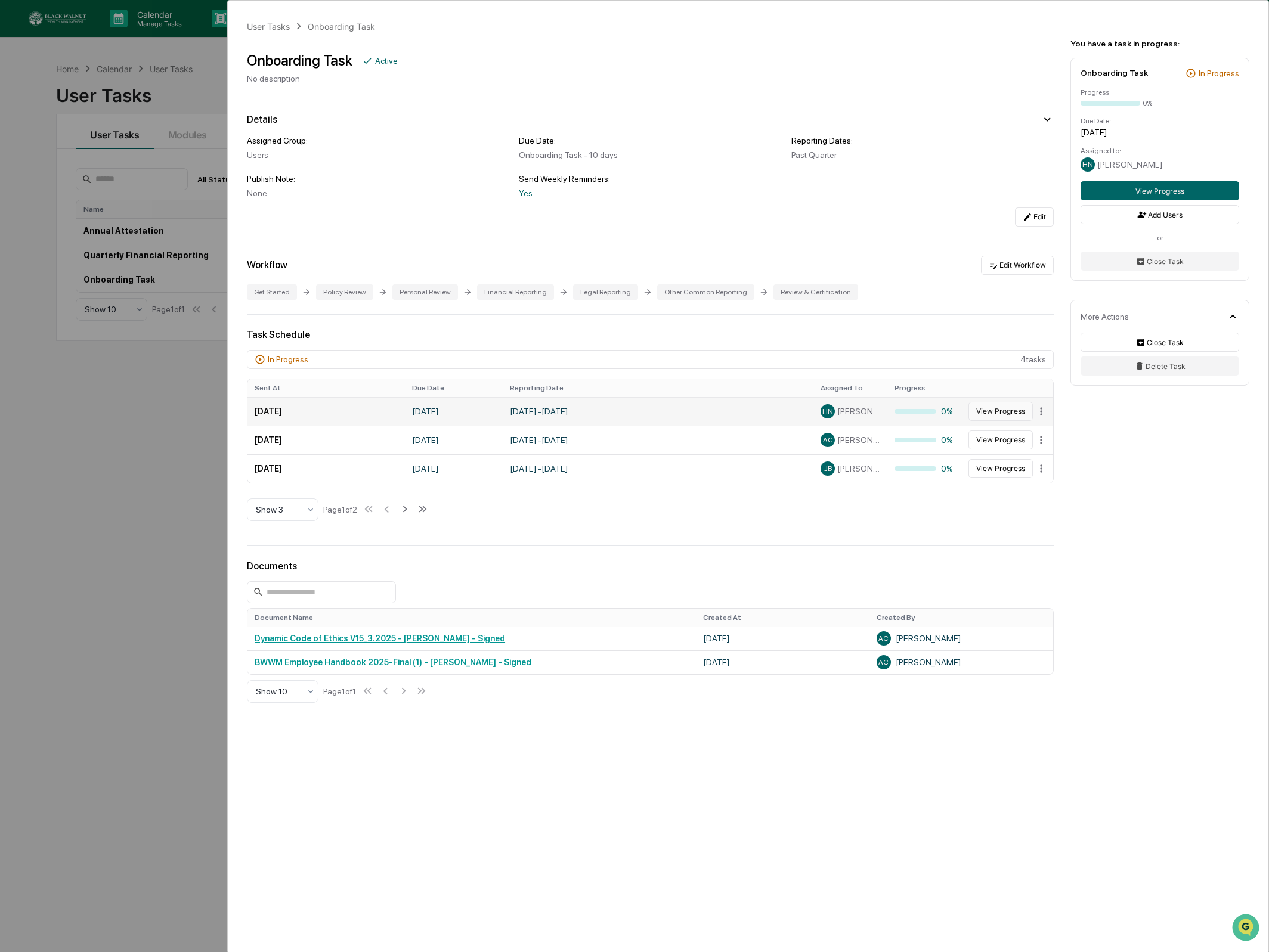
click at [1006, 412] on button "View Progress" at bounding box center [1000, 411] width 64 height 19
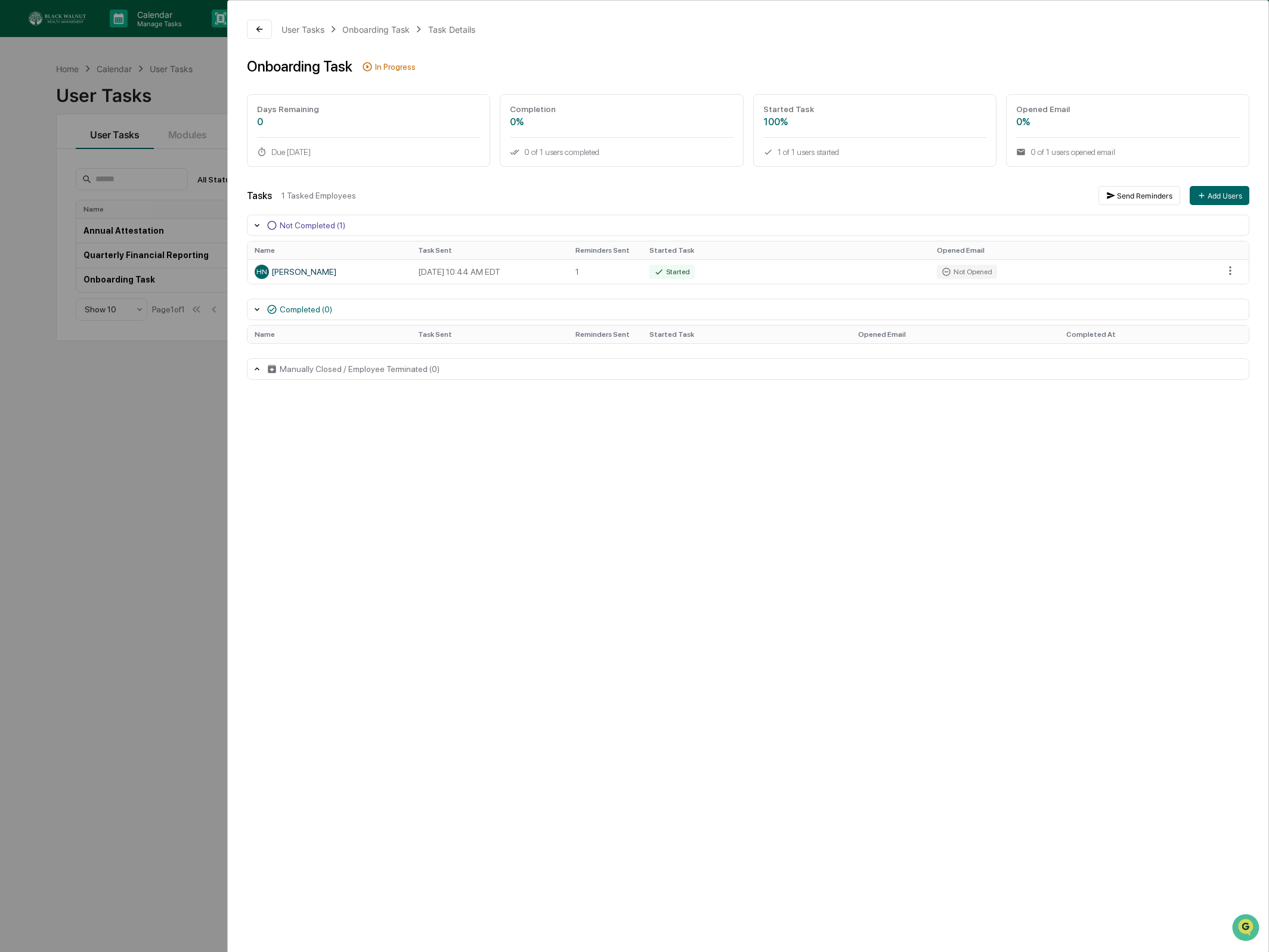
click at [165, 147] on div "User Tasks Onboarding Task Task Details Onboarding Task In Progress Days Remain…" at bounding box center [634, 476] width 1269 height 952
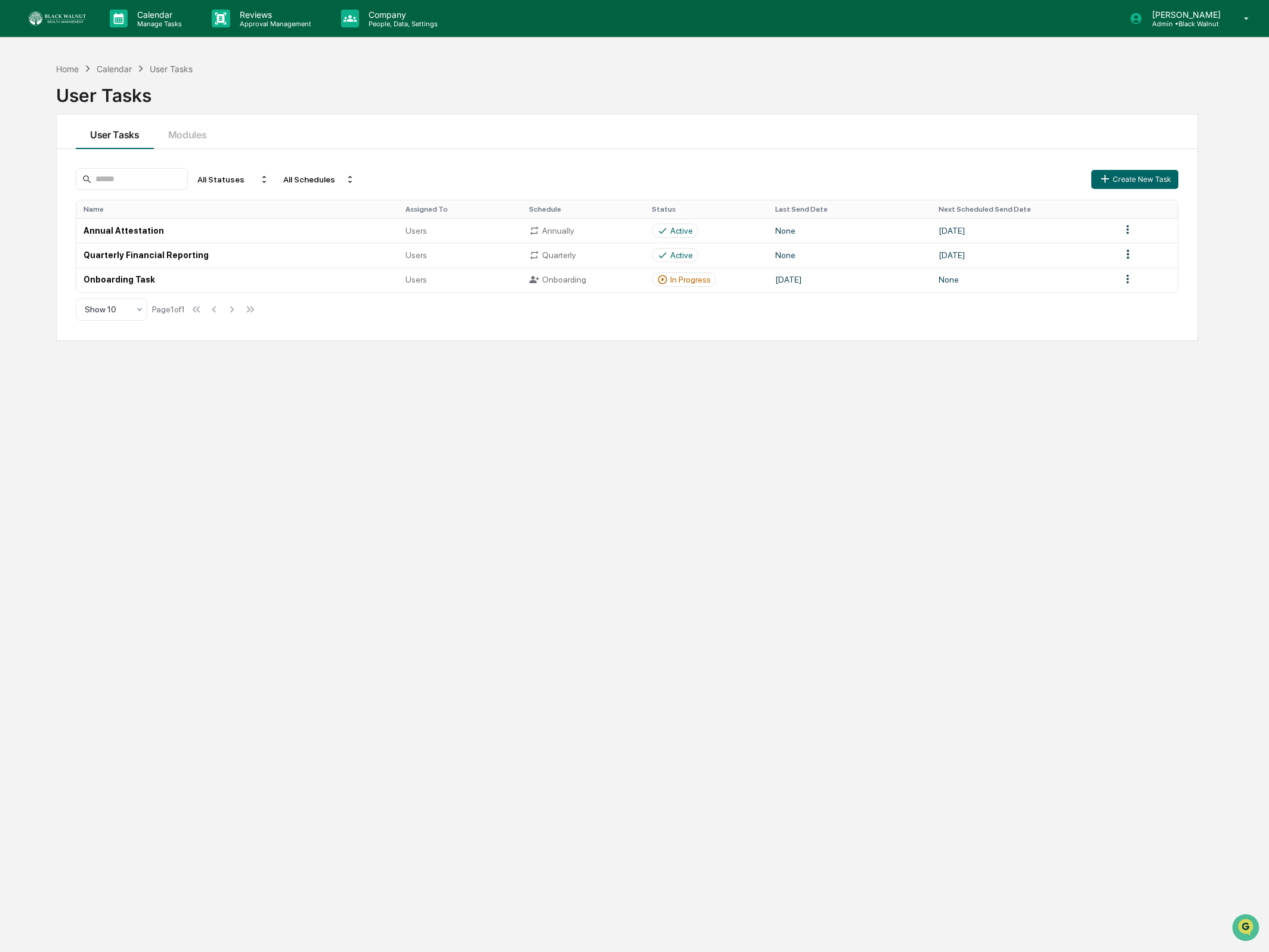
click at [681, 81] on div "User Tasks" at bounding box center [626, 90] width 1141 height 31
